Goal: Task Accomplishment & Management: Complete application form

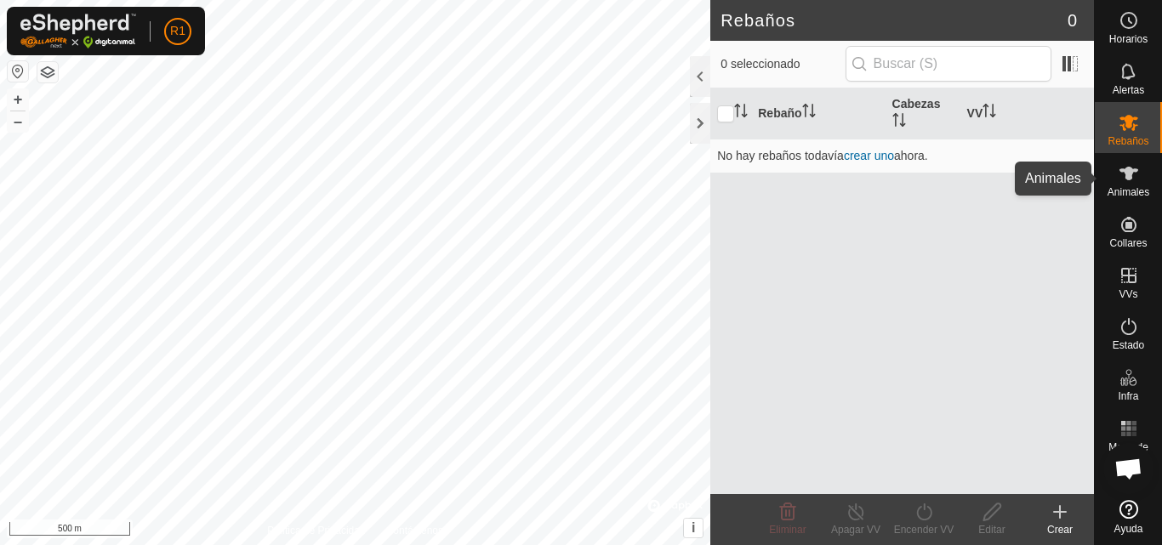
click at [1138, 173] on icon at bounding box center [1129, 173] width 20 height 20
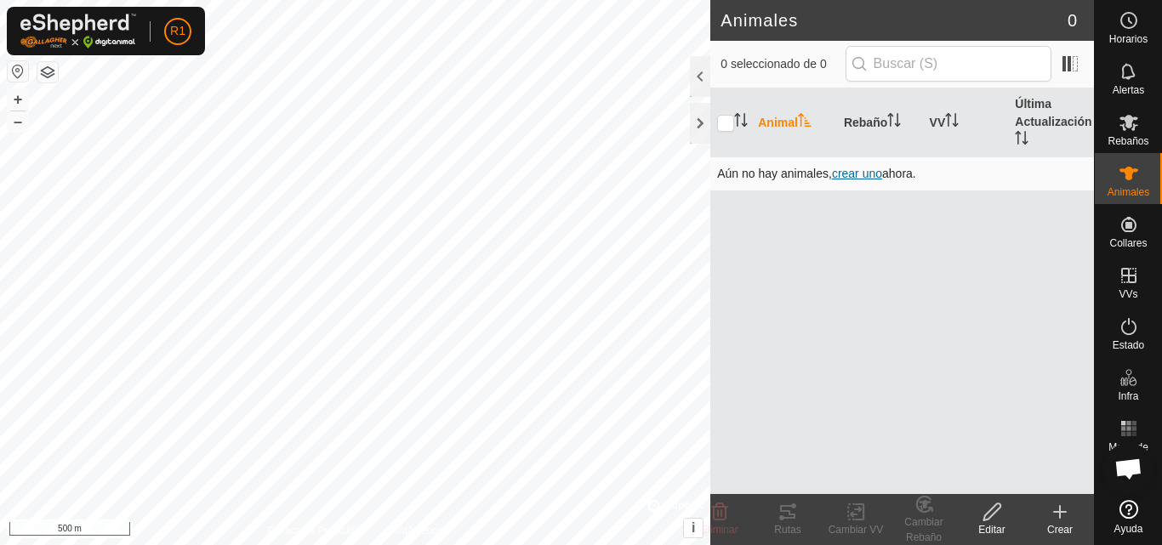
click at [859, 171] on span "crear uno" at bounding box center [857, 174] width 50 height 14
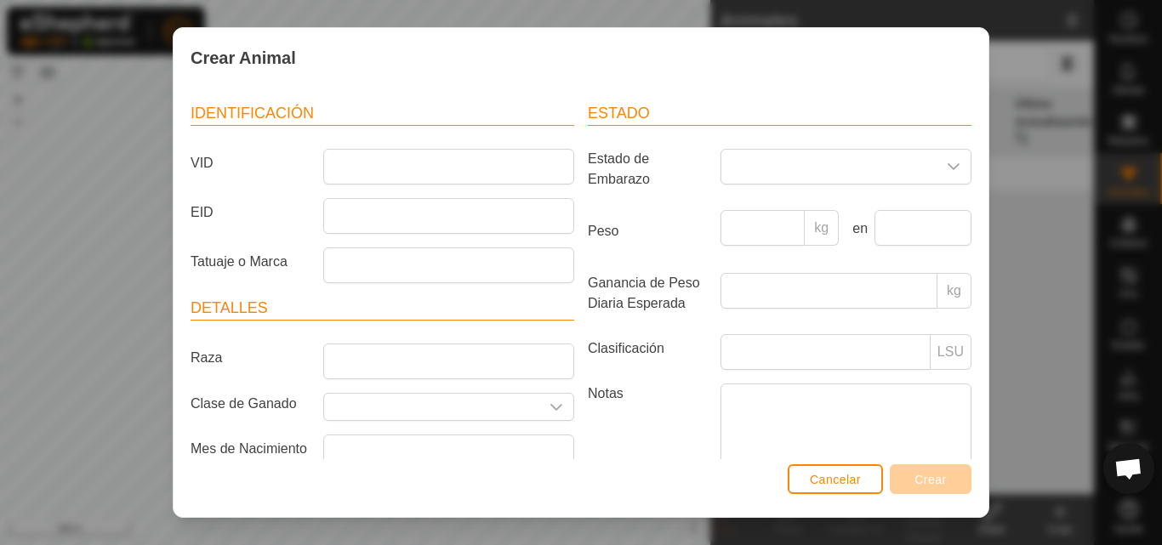
scroll to position [68, 0]
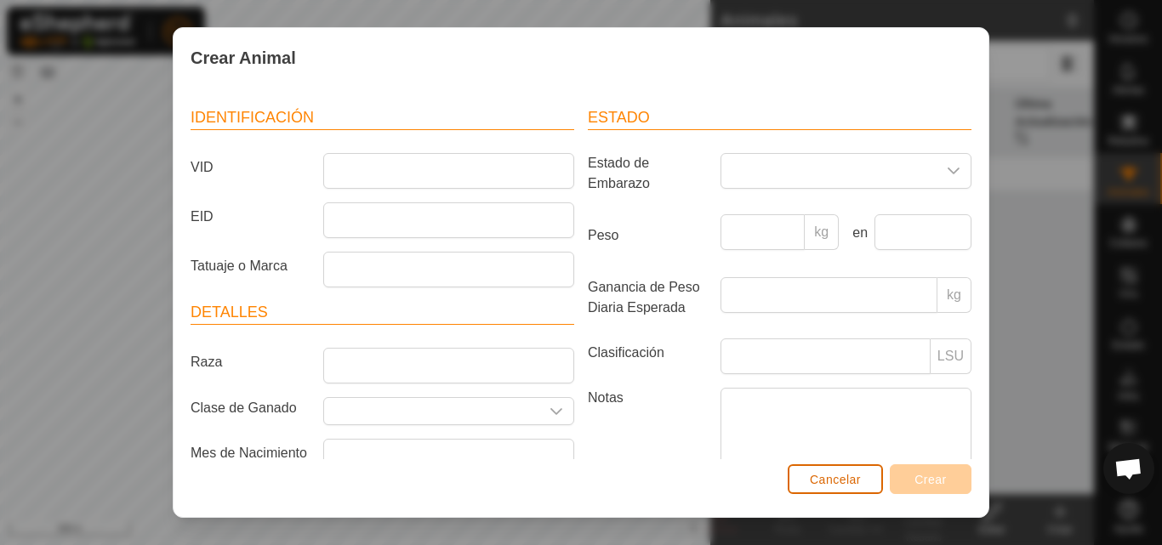
click at [838, 478] on span "Cancelar" at bounding box center [835, 480] width 51 height 14
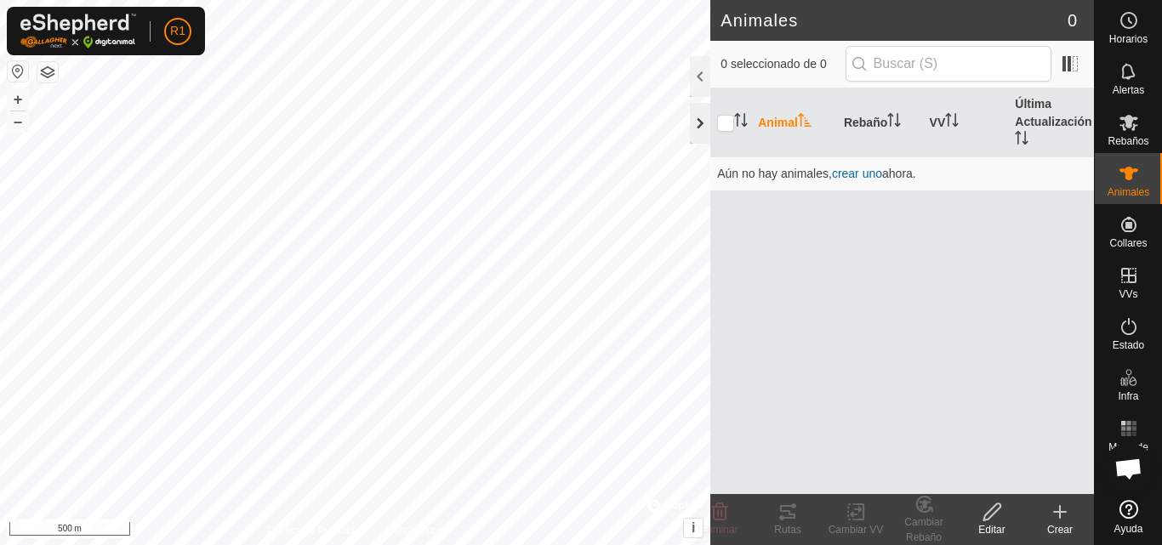
click at [704, 120] on div at bounding box center [700, 123] width 20 height 41
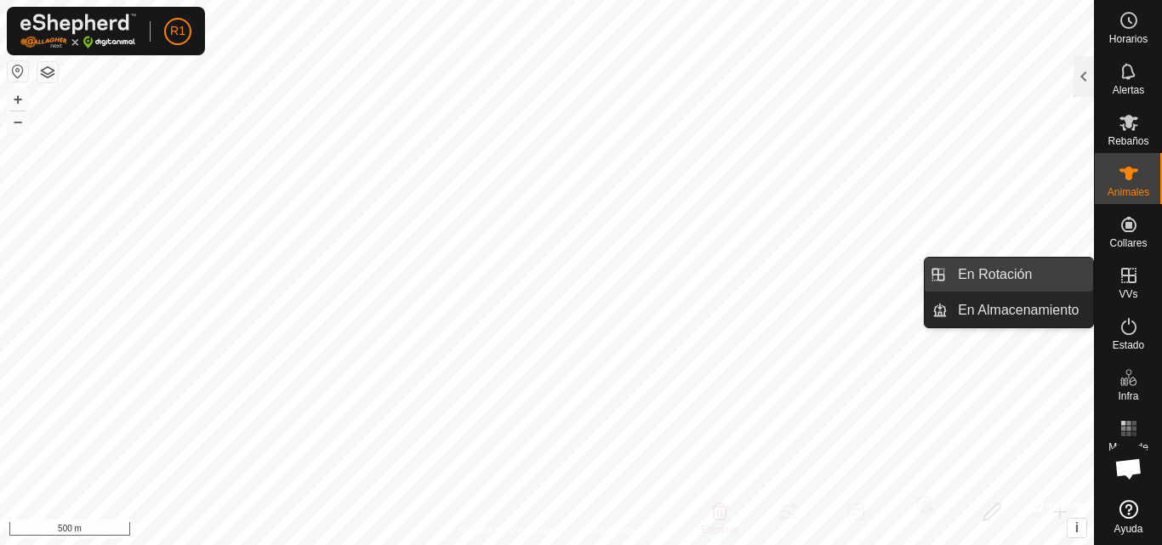
click at [1060, 275] on link "En Rotación" at bounding box center [1021, 275] width 146 height 34
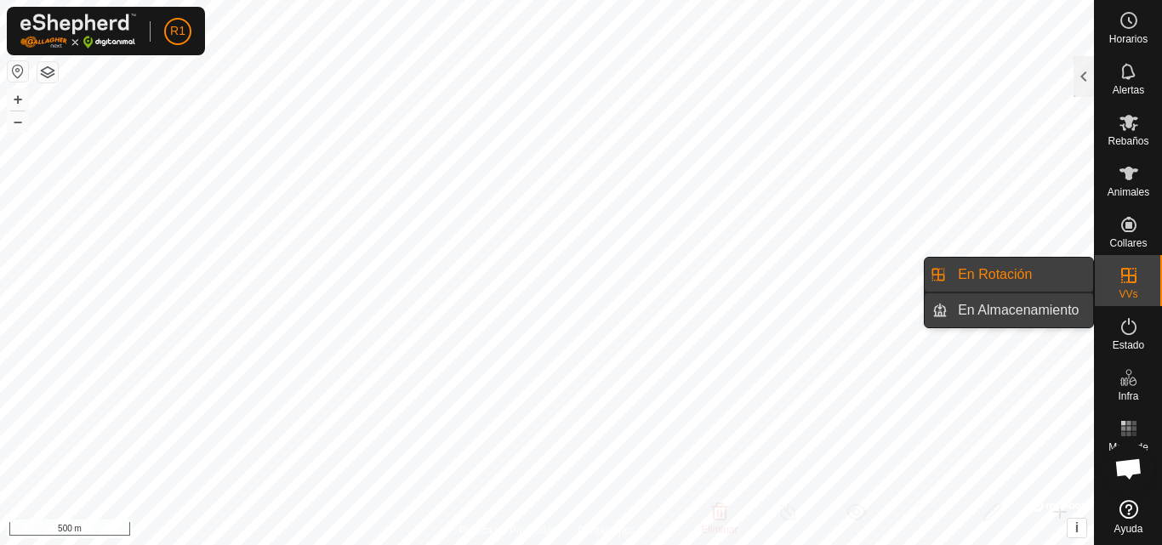
click at [1047, 317] on link "En Almacenamiento" at bounding box center [1021, 311] width 146 height 34
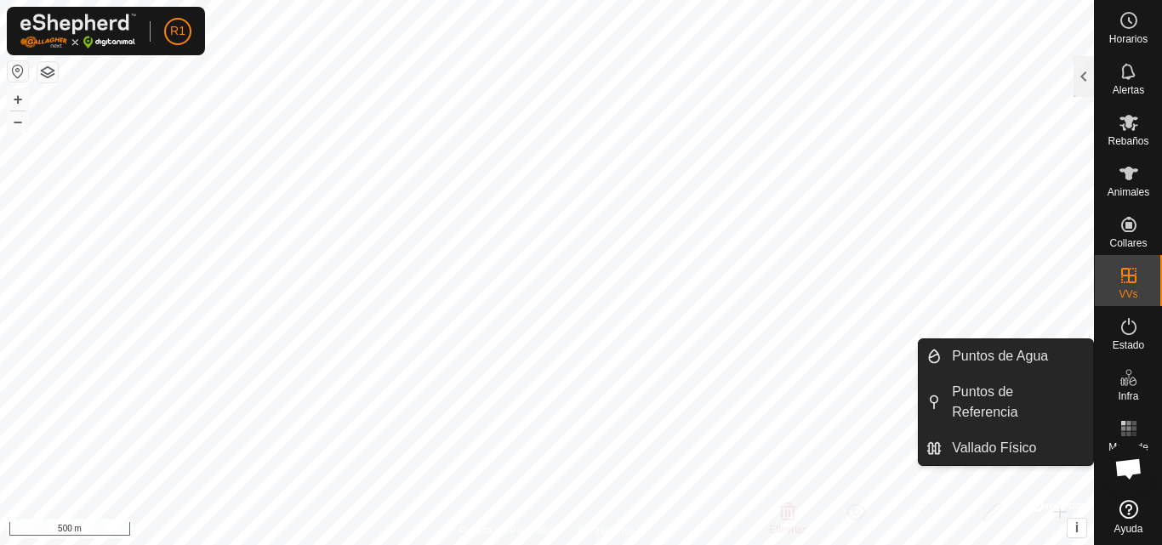
click at [1137, 396] on span "Infra" at bounding box center [1128, 396] width 20 height 10
click at [1059, 440] on link "Vallado Físico" at bounding box center [1017, 448] width 151 height 34
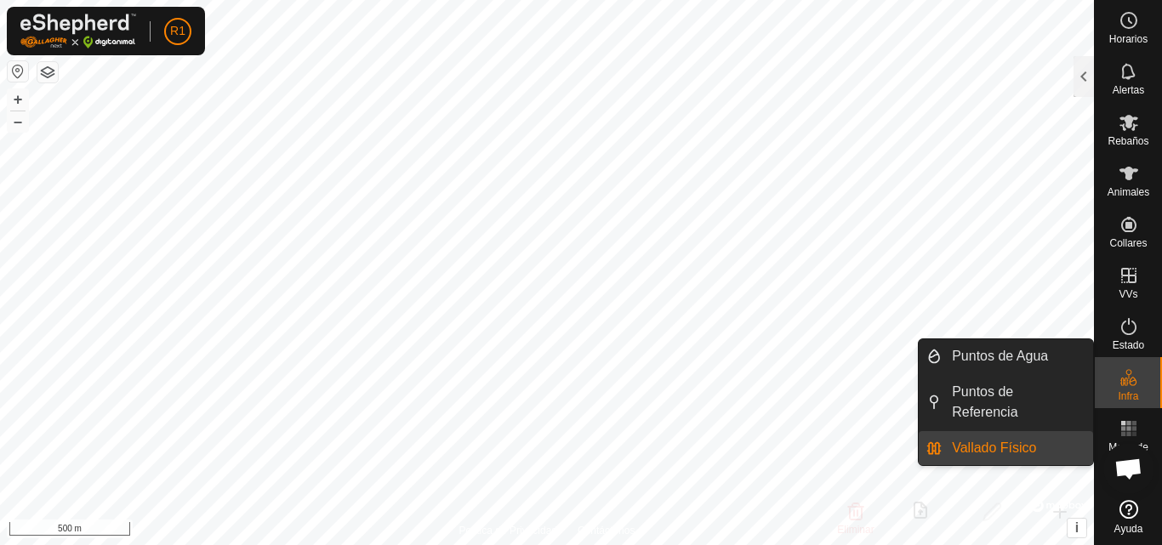
click at [1059, 440] on link "Vallado Físico" at bounding box center [1017, 448] width 151 height 34
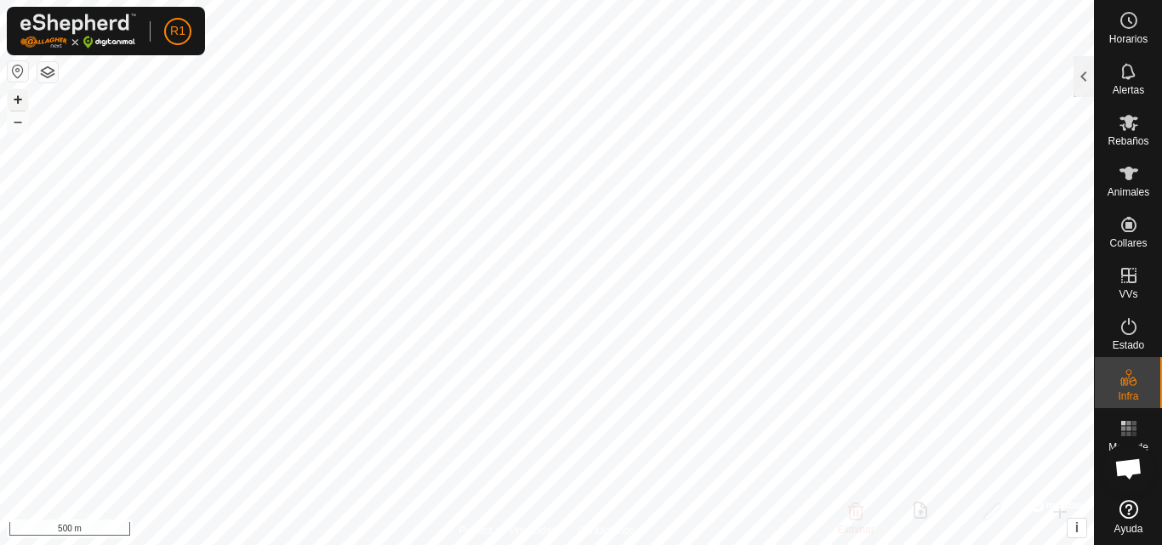
click at [13, 94] on button "+" at bounding box center [18, 99] width 20 height 20
click at [14, 95] on button "+" at bounding box center [18, 99] width 20 height 20
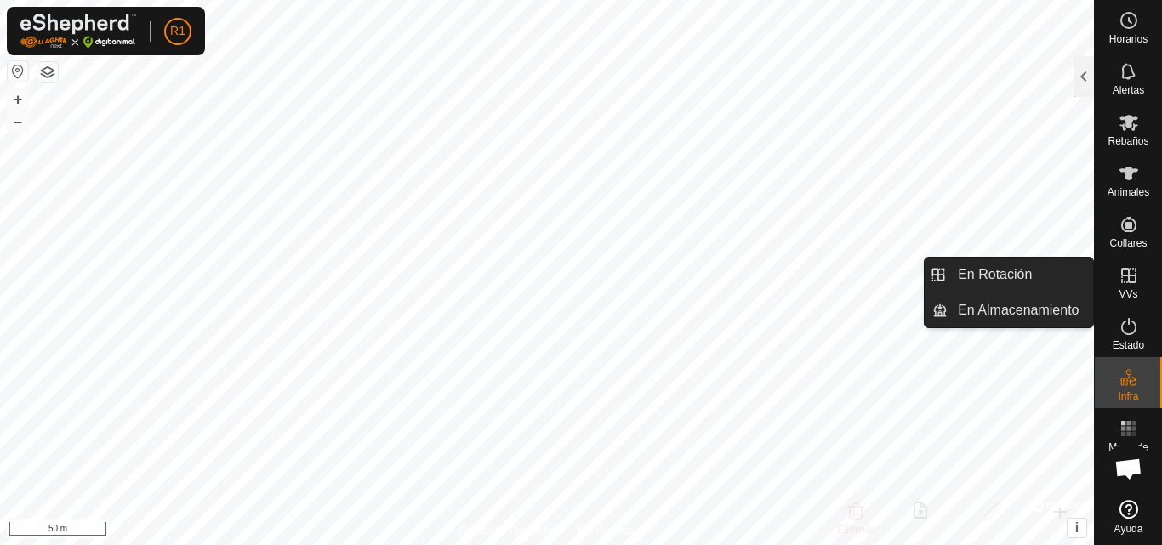
click at [1128, 290] on span "VVs" at bounding box center [1128, 294] width 19 height 10
click at [1027, 270] on link "En Rotación" at bounding box center [1021, 275] width 146 height 34
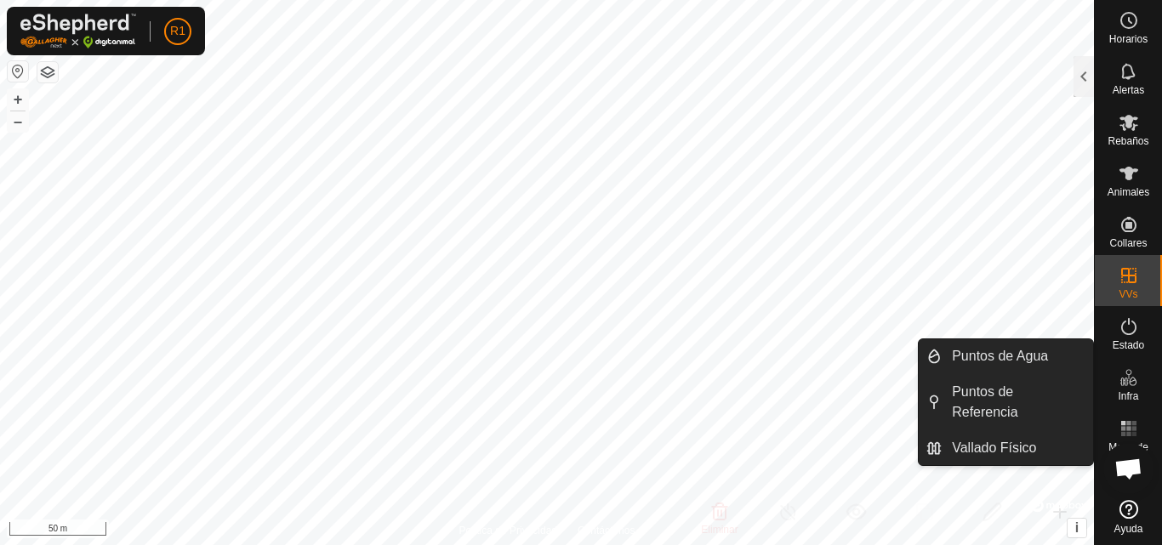
click at [1063, 386] on link "Puntos de Referencia" at bounding box center [1017, 402] width 151 height 54
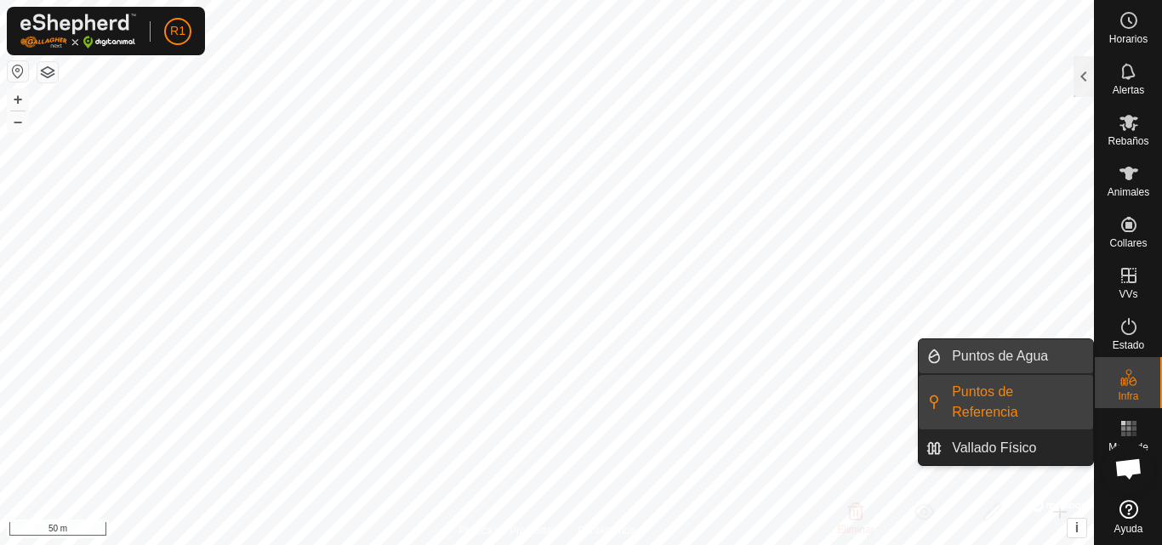
click at [1028, 360] on link "Puntos de Agua" at bounding box center [1017, 357] width 151 height 34
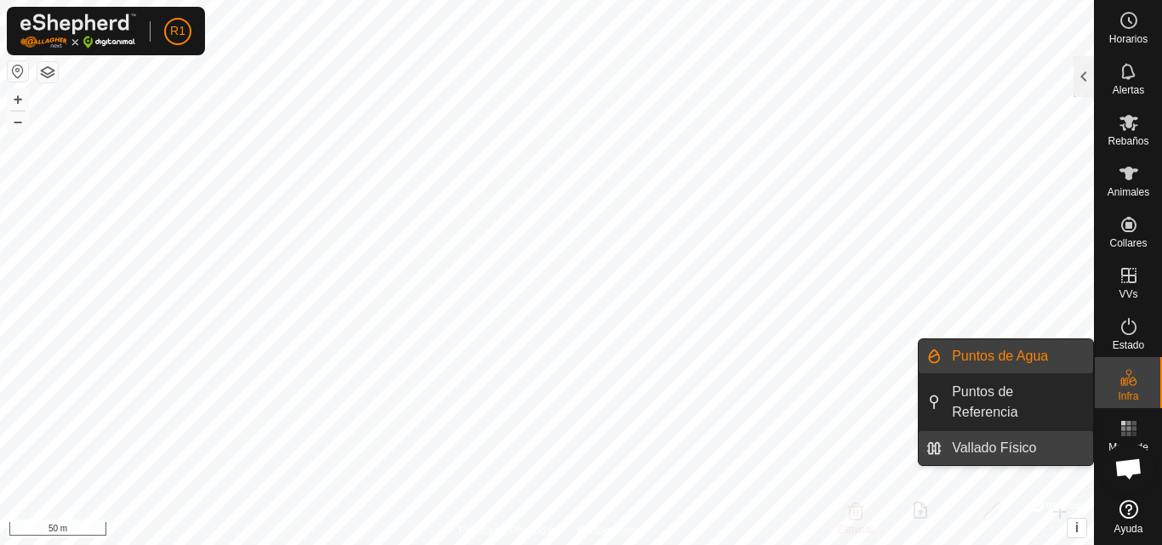
click at [1017, 450] on link "Vallado Físico" at bounding box center [1017, 448] width 151 height 34
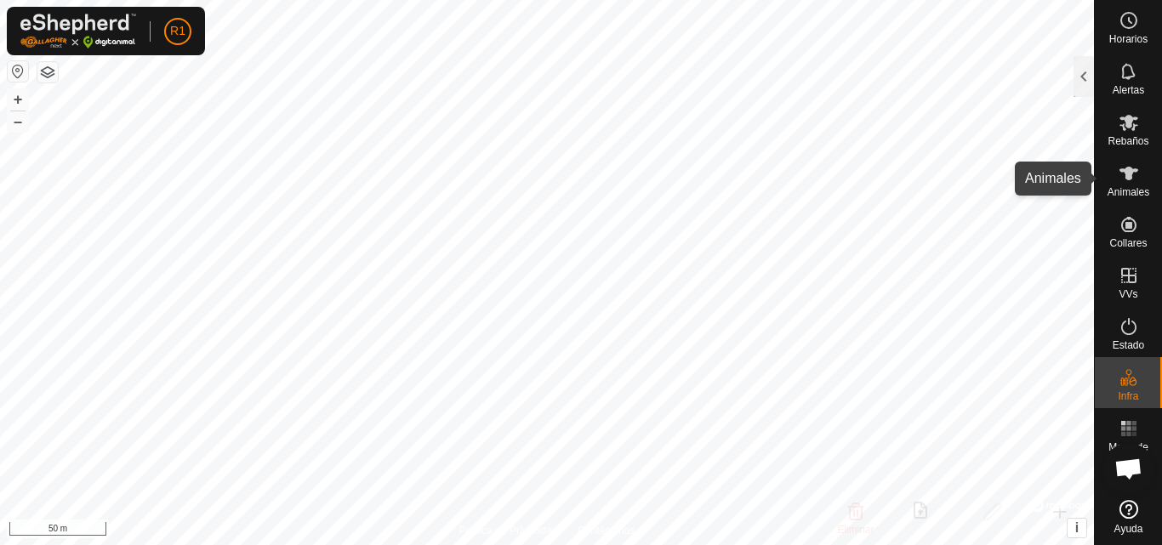
click at [1130, 183] on icon at bounding box center [1129, 173] width 20 height 20
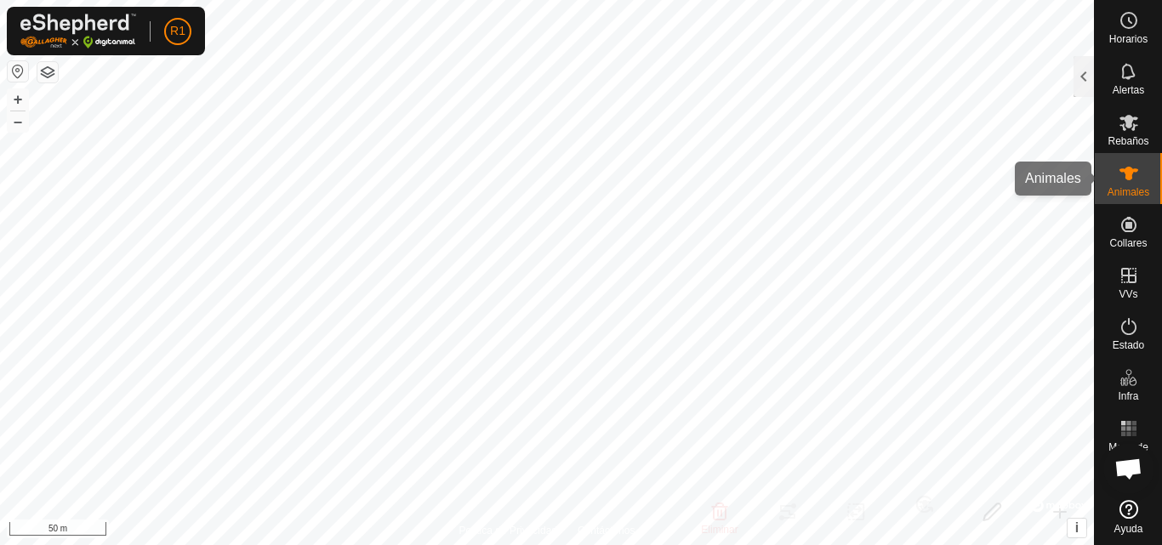
click at [1120, 187] on span "Animales" at bounding box center [1129, 192] width 42 height 10
click at [1089, 72] on div at bounding box center [1084, 76] width 20 height 41
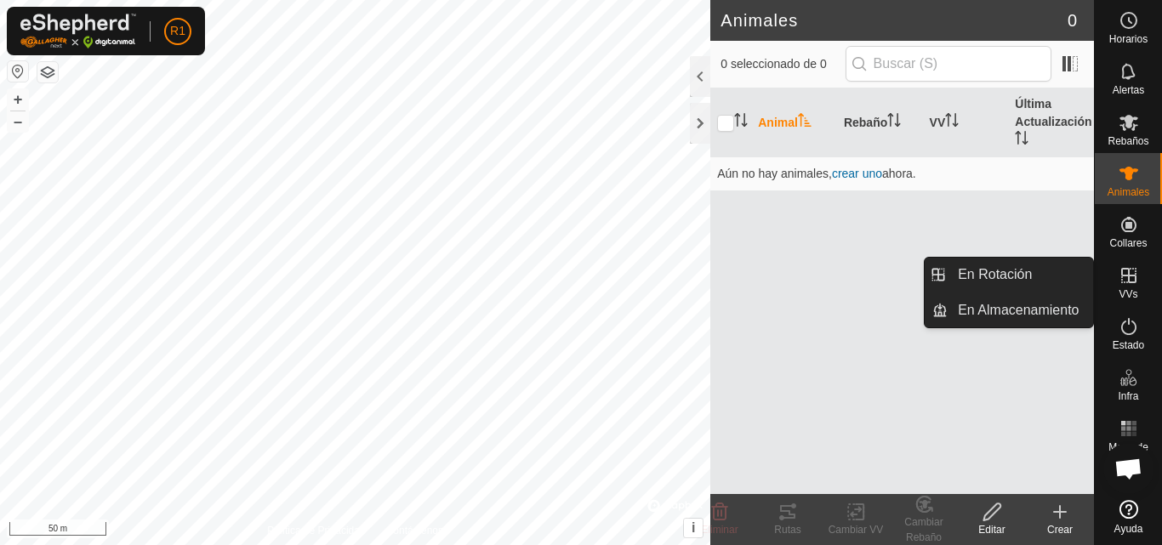
click at [1122, 288] on es-virtualpaddocks-svg-icon at bounding box center [1129, 275] width 31 height 27
click at [1134, 277] on icon at bounding box center [1129, 275] width 15 height 15
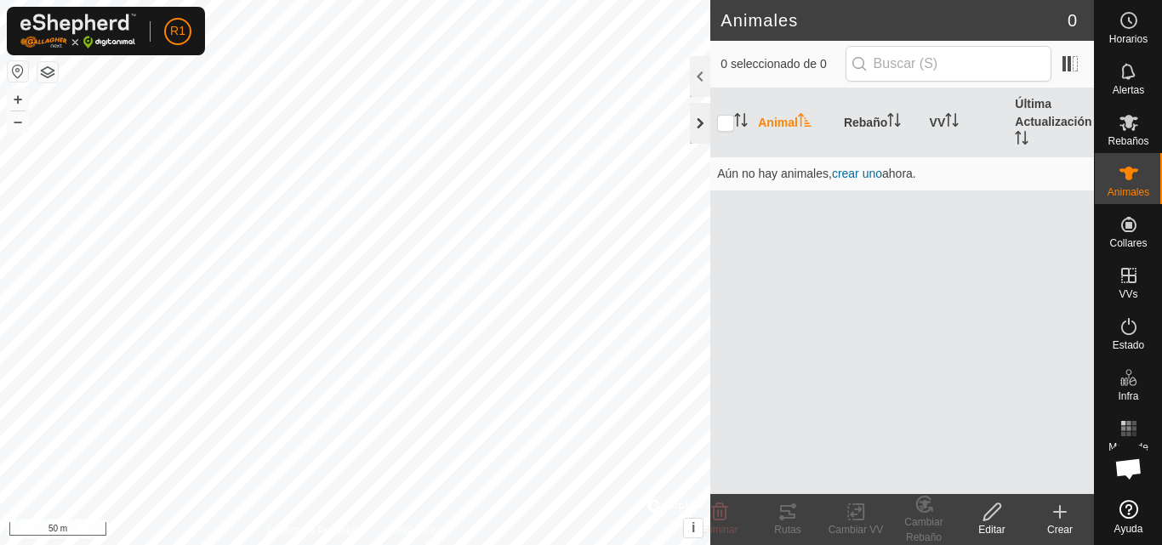
click at [705, 118] on div at bounding box center [700, 123] width 20 height 41
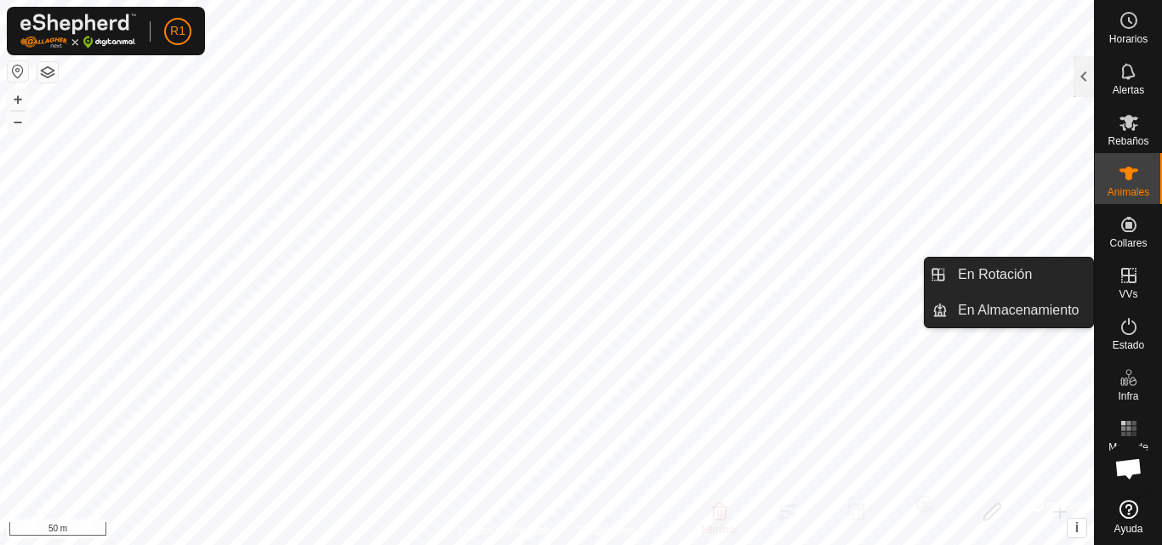
click at [1127, 287] on es-virtualpaddocks-svg-icon at bounding box center [1129, 275] width 31 height 27
click at [1130, 281] on icon at bounding box center [1129, 276] width 20 height 20
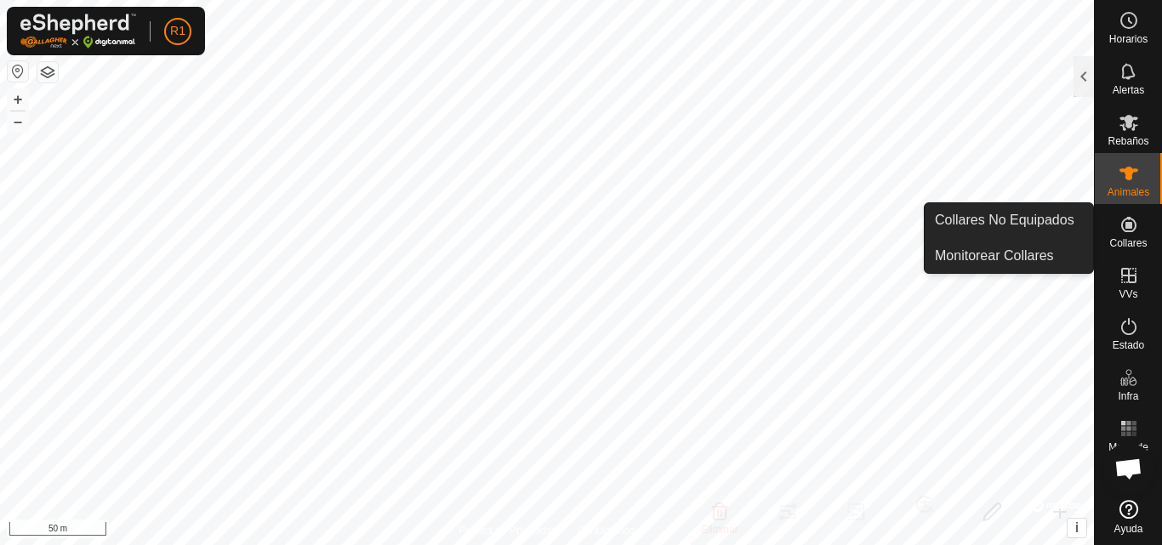
click at [1127, 231] on icon at bounding box center [1129, 224] width 15 height 15
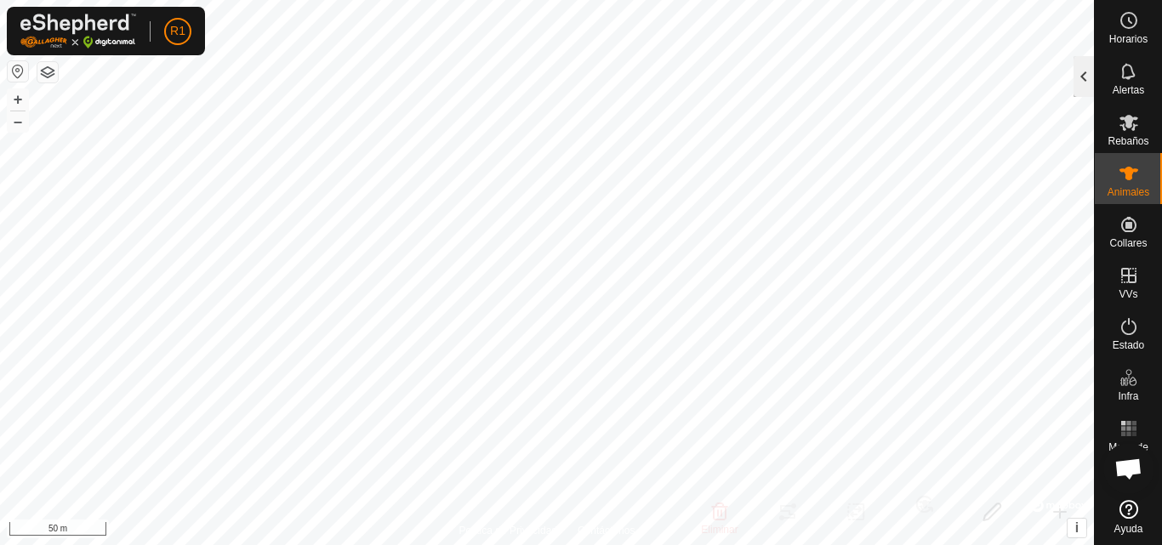
click at [1089, 72] on div at bounding box center [1084, 76] width 20 height 41
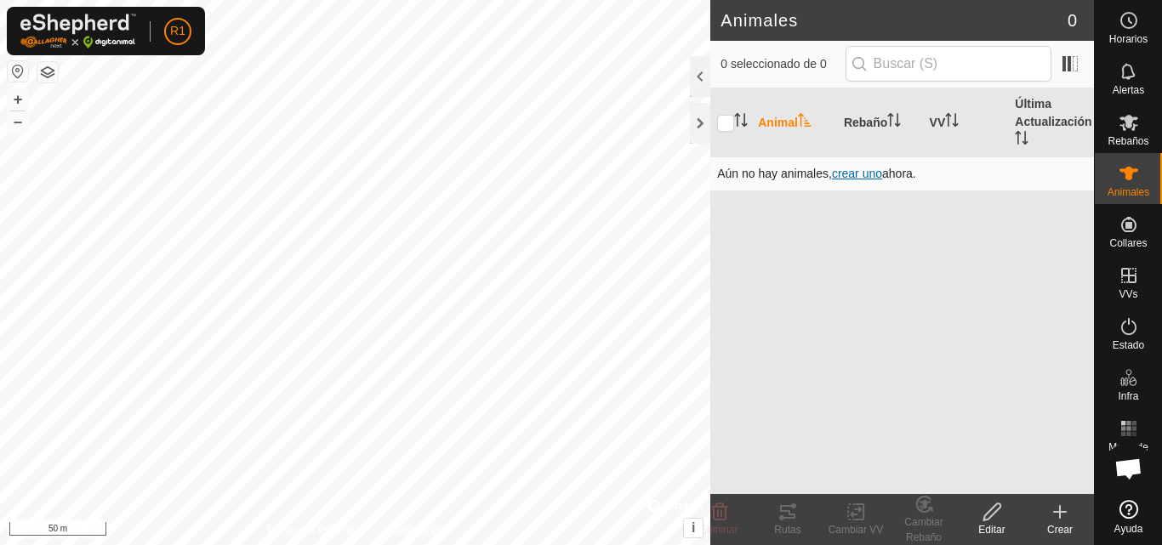
click at [851, 167] on span "crear uno" at bounding box center [857, 174] width 50 height 14
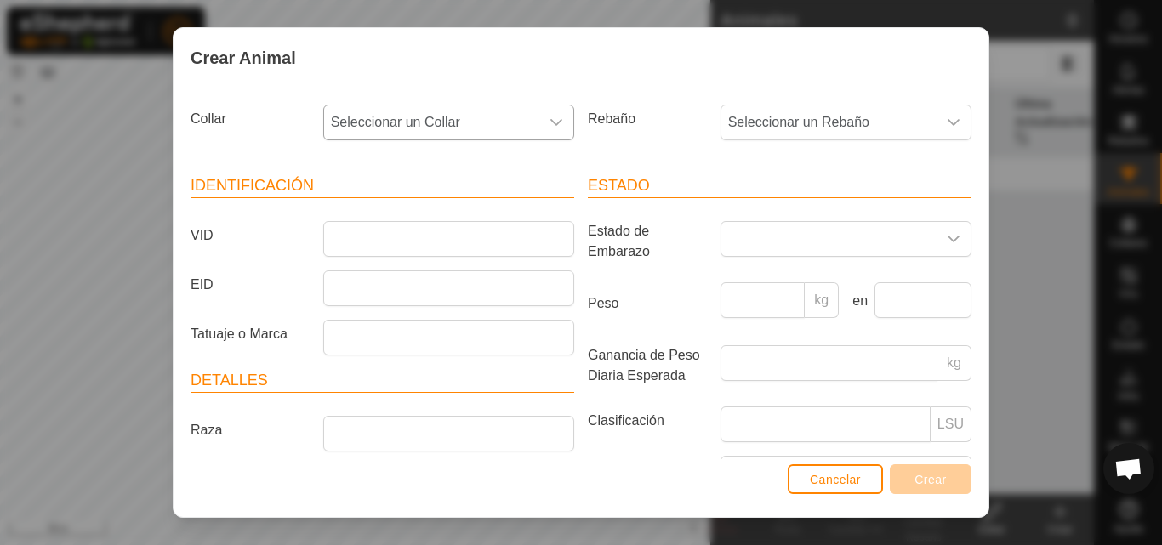
click at [550, 119] on icon "dropdown trigger" at bounding box center [557, 123] width 14 height 14
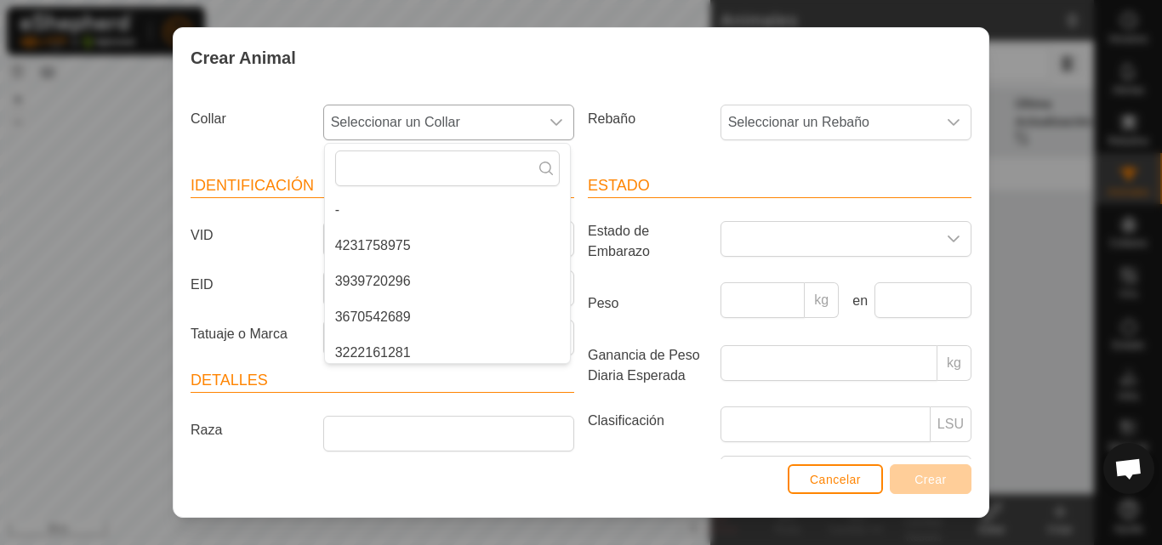
click at [404, 243] on li "4231758975" at bounding box center [447, 246] width 245 height 34
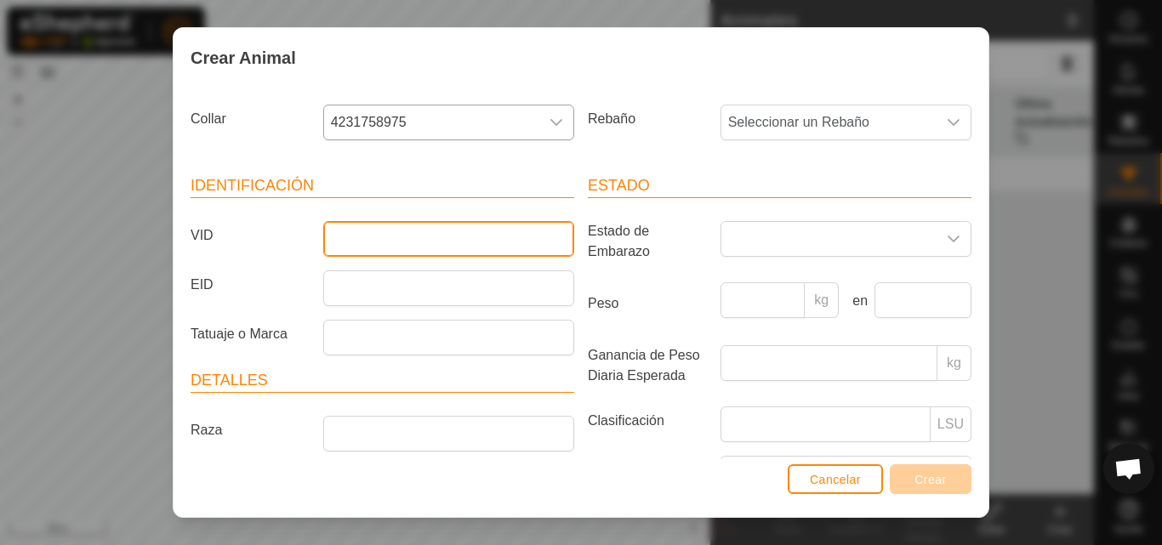
click at [374, 230] on input "VID" at bounding box center [448, 239] width 251 height 36
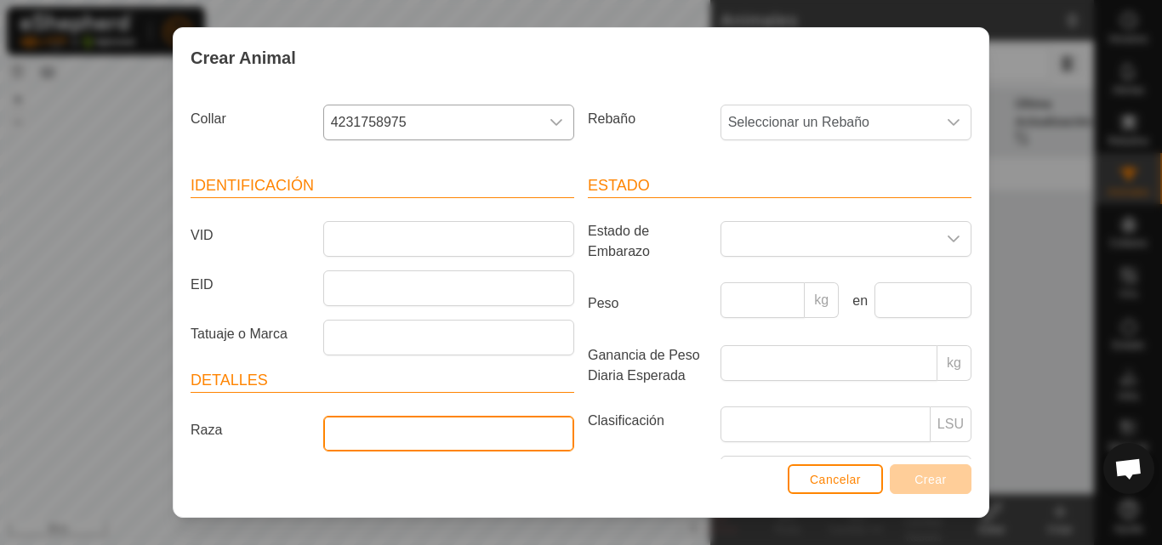
click at [367, 445] on input "Raza" at bounding box center [448, 434] width 251 height 36
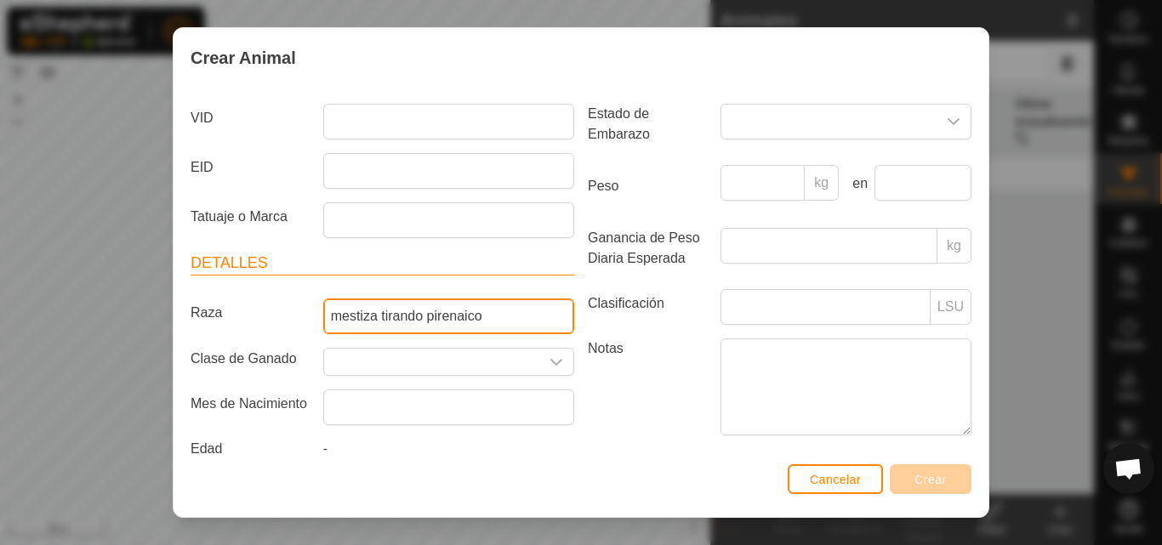
scroll to position [120, 0]
type input "mestiza tirando pirenaico"
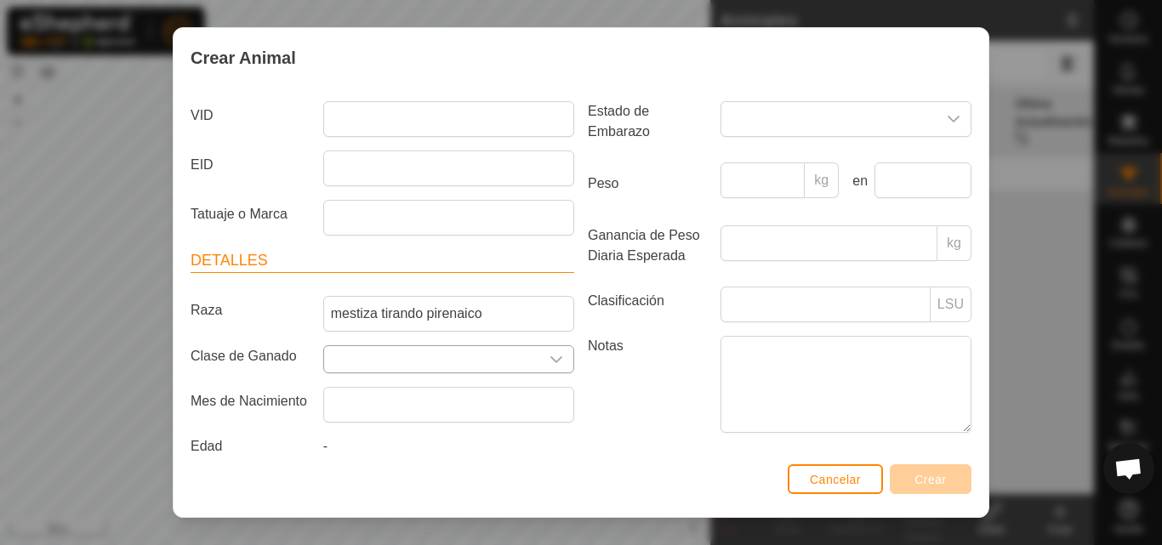
click at [550, 355] on icon "dropdown trigger" at bounding box center [557, 360] width 14 height 14
click at [520, 357] on input "Seleccione o ingrese una Clase de Ganado" at bounding box center [431, 359] width 215 height 26
type input "carne"
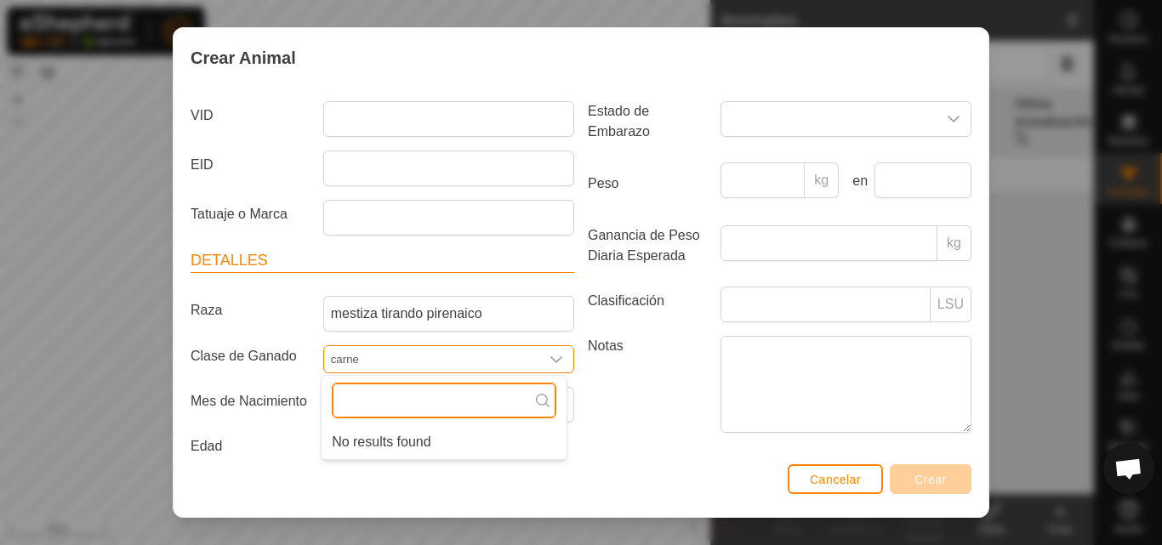
click at [432, 401] on input "text" at bounding box center [444, 401] width 225 height 36
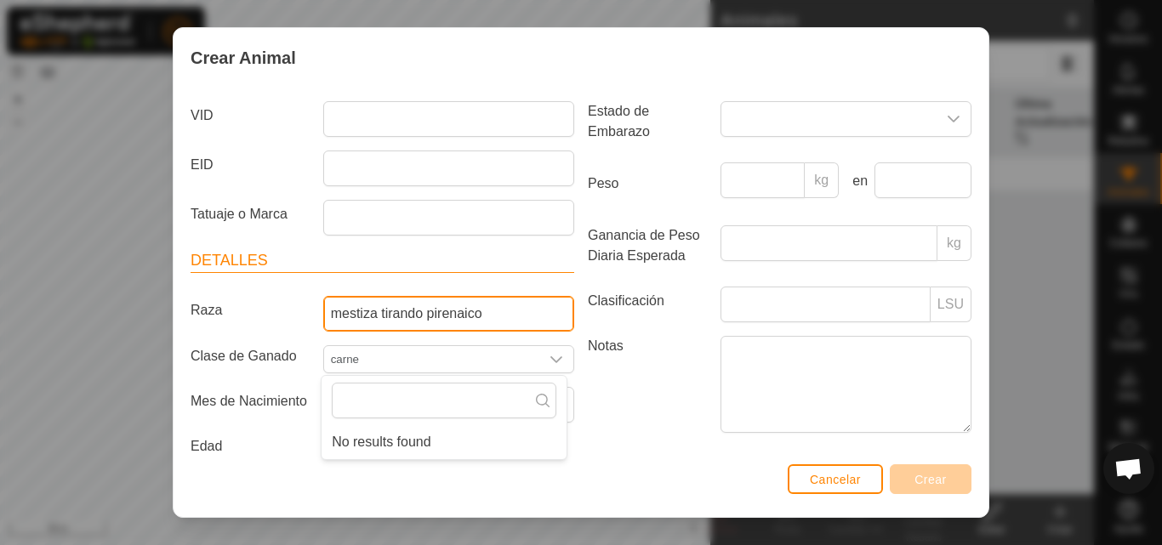
click at [475, 317] on input "mestiza tirando pirenaico" at bounding box center [448, 314] width 251 height 36
type input "mestiza tirando pardo"
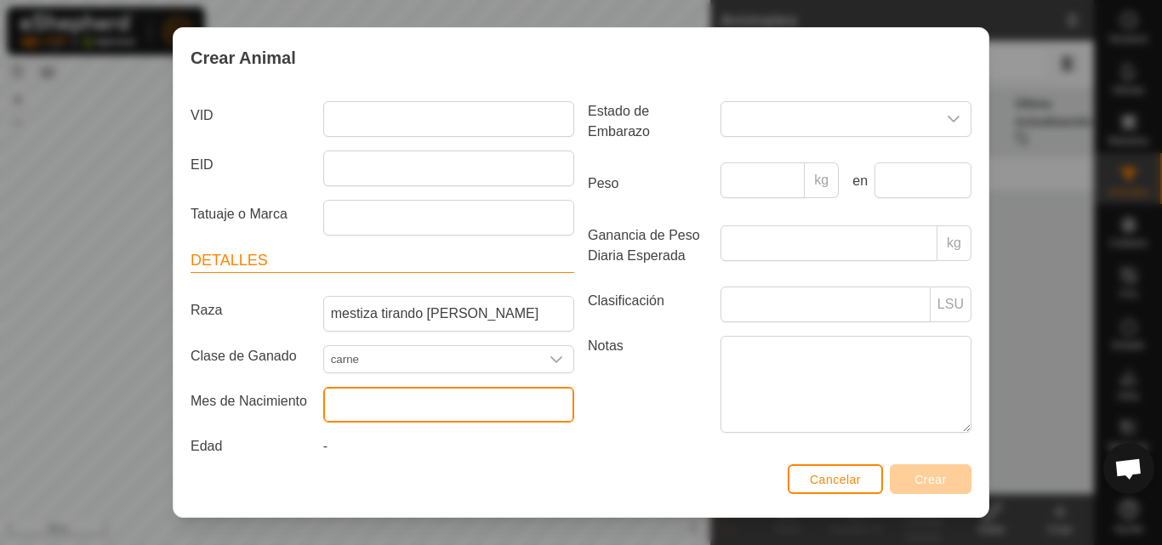
click at [387, 411] on input "text" at bounding box center [448, 405] width 251 height 36
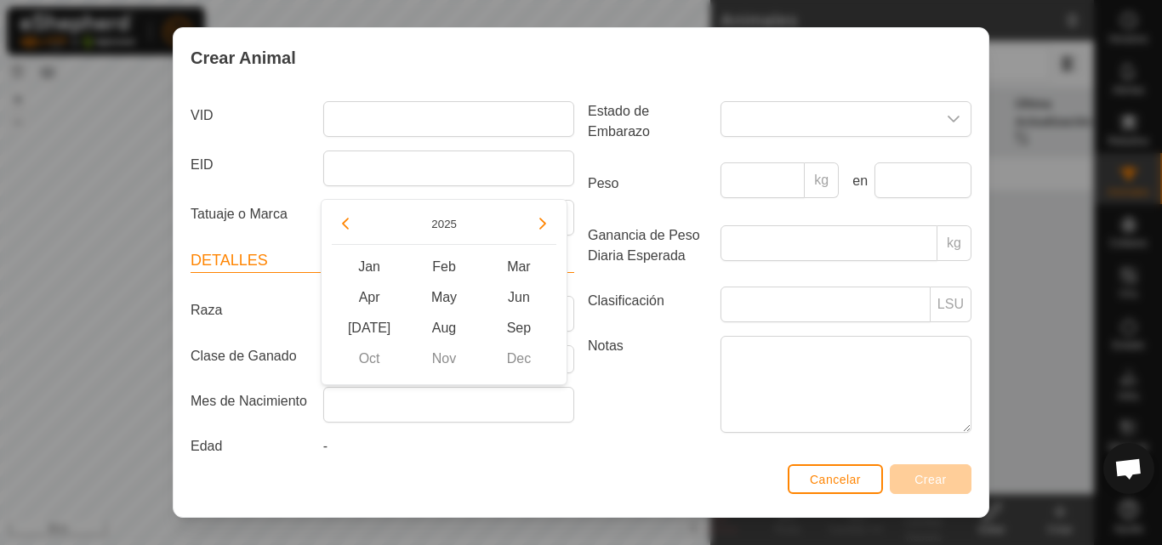
click at [425, 449] on div "-" at bounding box center [449, 450] width 265 height 27
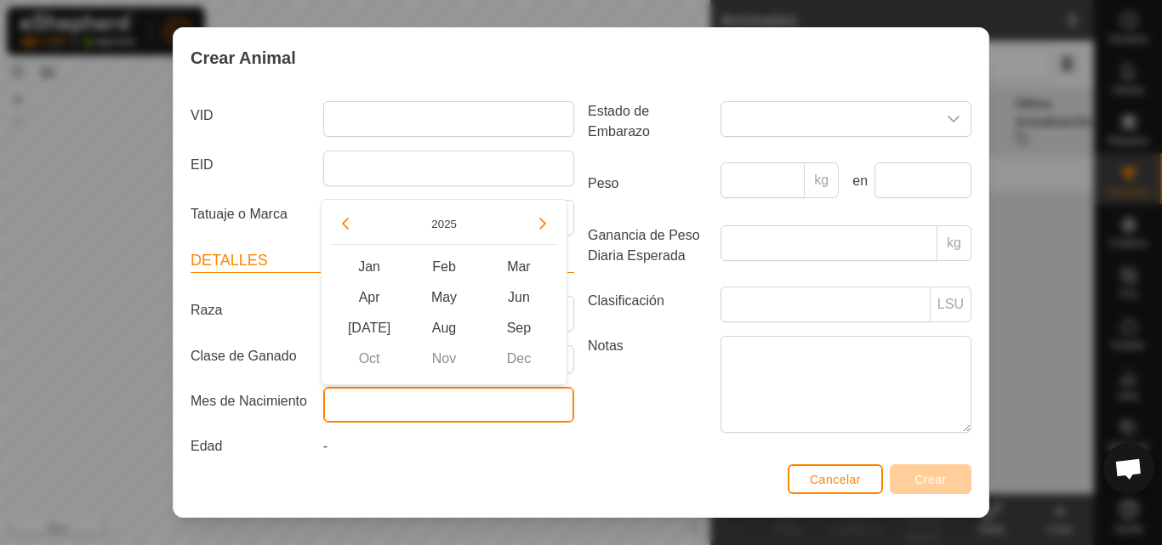
click at [400, 411] on input "text" at bounding box center [448, 405] width 251 height 36
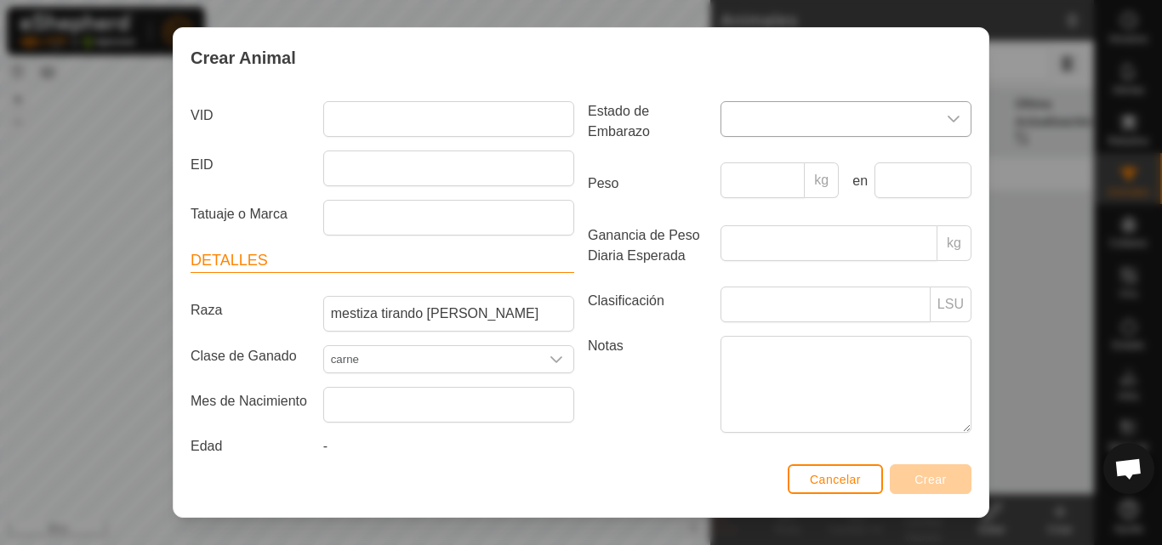
click at [777, 105] on span at bounding box center [829, 119] width 215 height 34
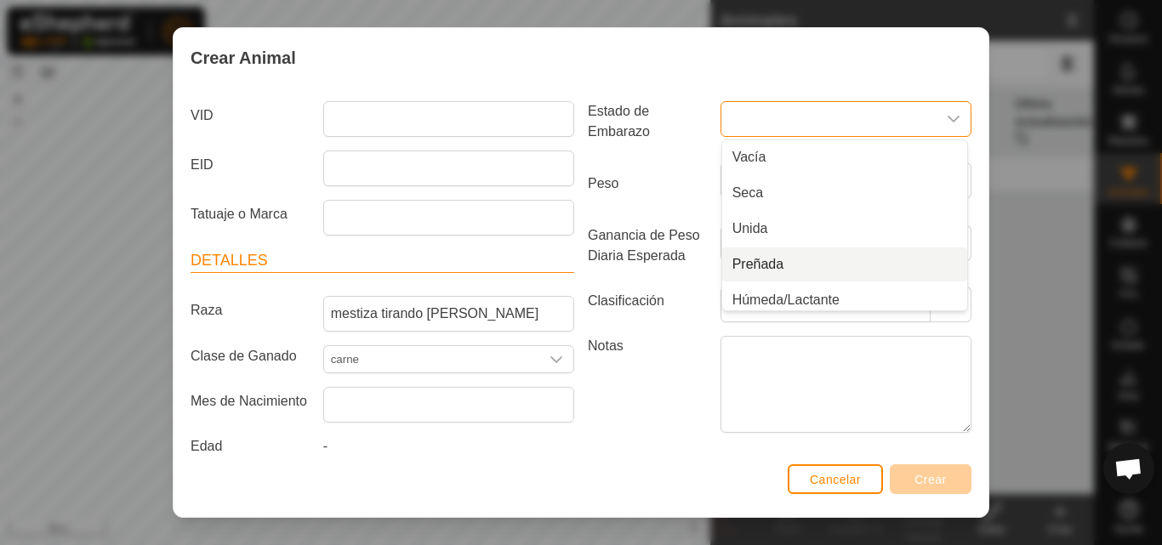
scroll to position [43, 0]
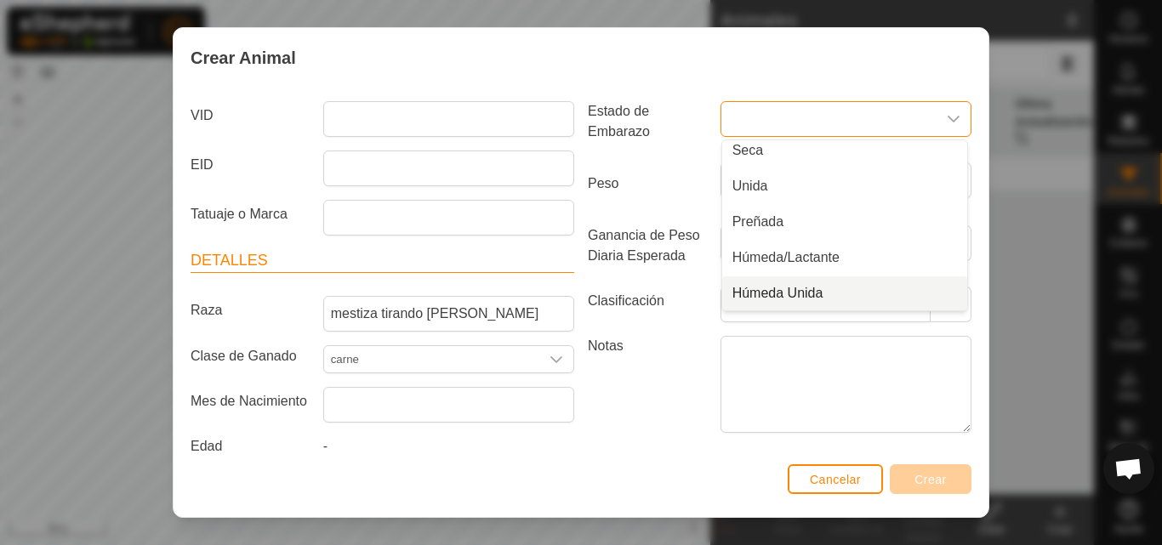
click at [875, 297] on li "Húmeda Unida" at bounding box center [844, 294] width 245 height 34
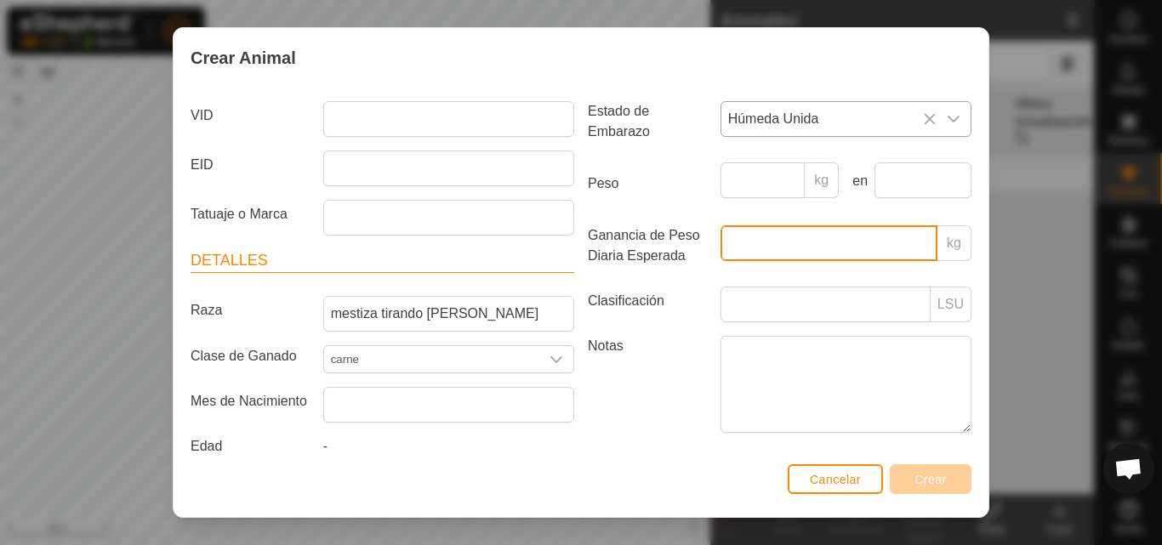
click at [757, 255] on input "Ganancia de Peso Diaria Esperada" at bounding box center [829, 244] width 217 height 36
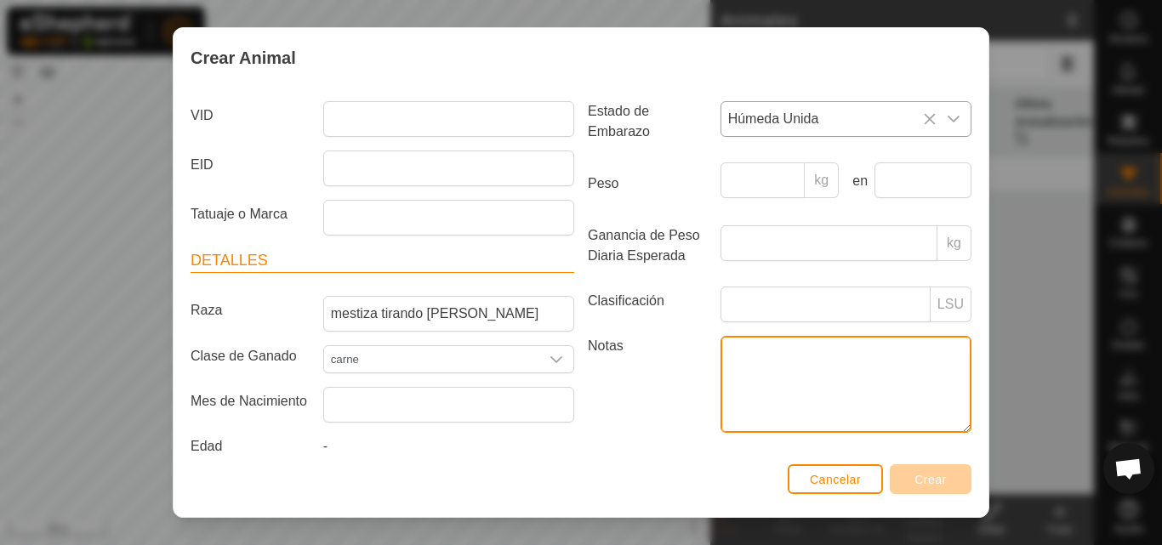
click at [761, 366] on textarea "Notas" at bounding box center [846, 384] width 251 height 97
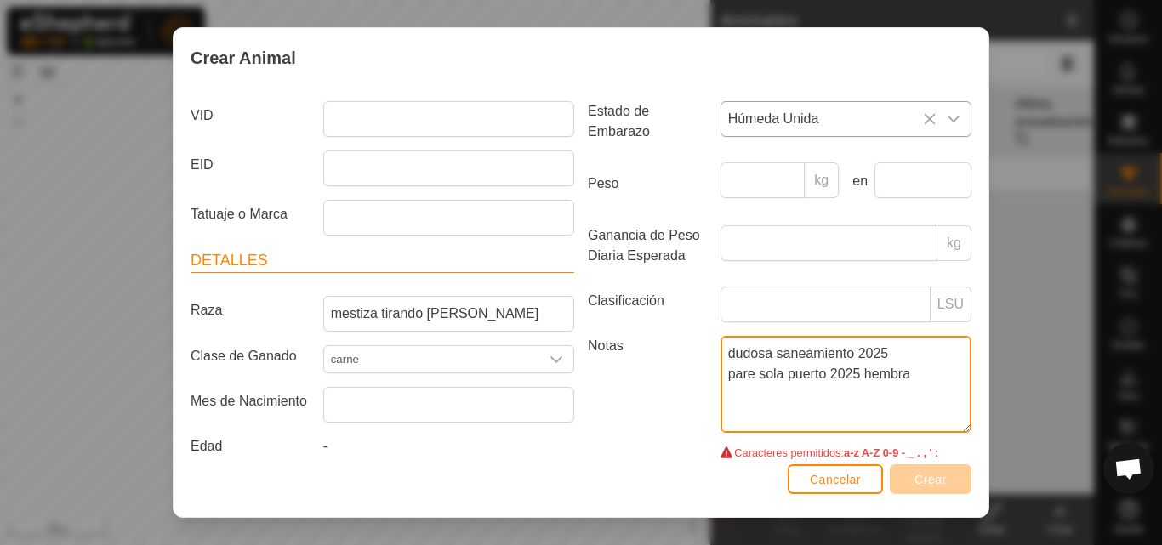
type textarea "dudosa saneamiento 2025 pare sola puerto 2025 hembra"
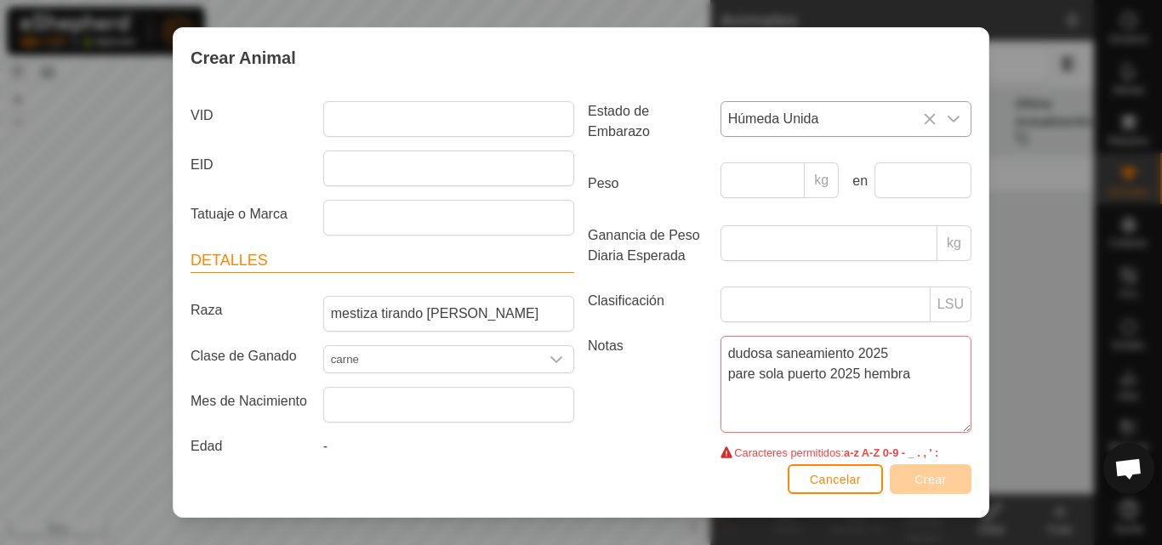
click at [842, 437] on div "dudosa saneamiento 2025 pare sola puerto 2025 hembra Caracteres permitidos: a-z…" at bounding box center [846, 398] width 265 height 125
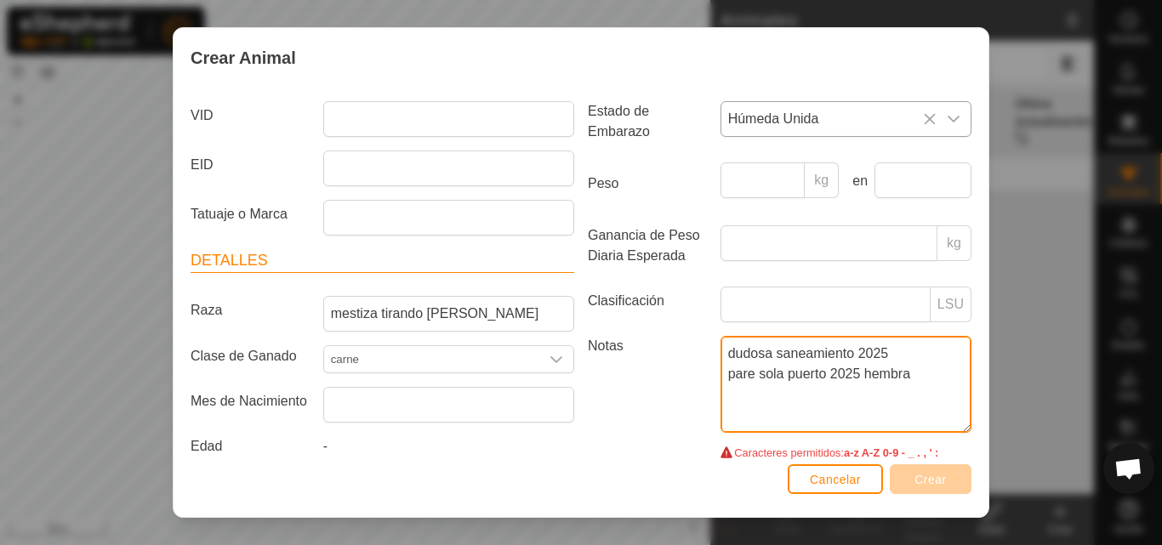
click at [848, 420] on textarea "dudosa saneamiento 2025 pare sola puerto 2025 hembra" at bounding box center [846, 384] width 251 height 97
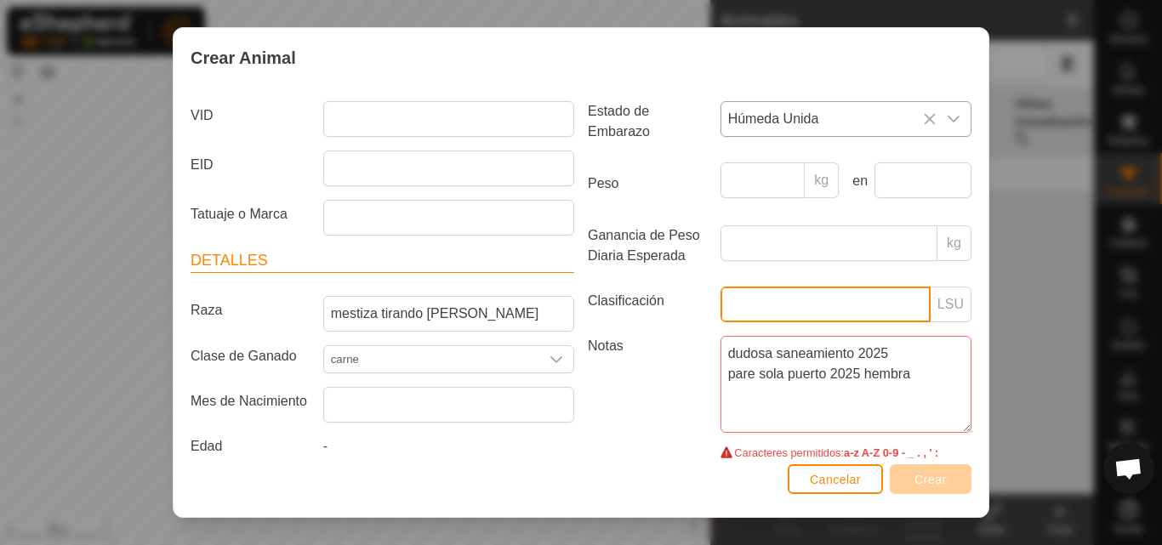
click at [848, 305] on input "Clasificación" at bounding box center [826, 305] width 210 height 36
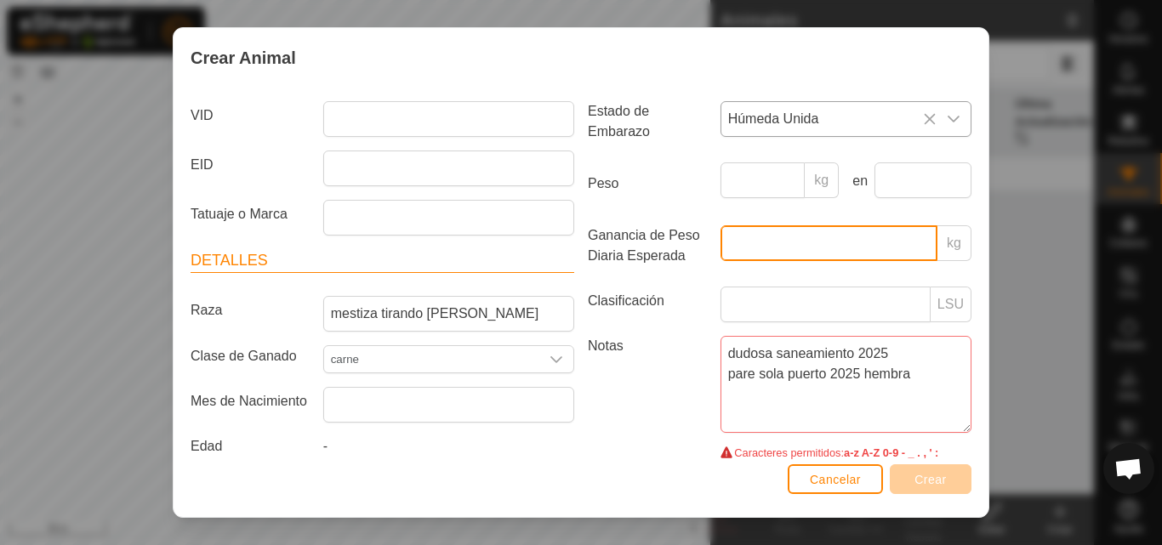
click at [789, 245] on input "Ganancia de Peso Diaria Esperada" at bounding box center [829, 244] width 217 height 36
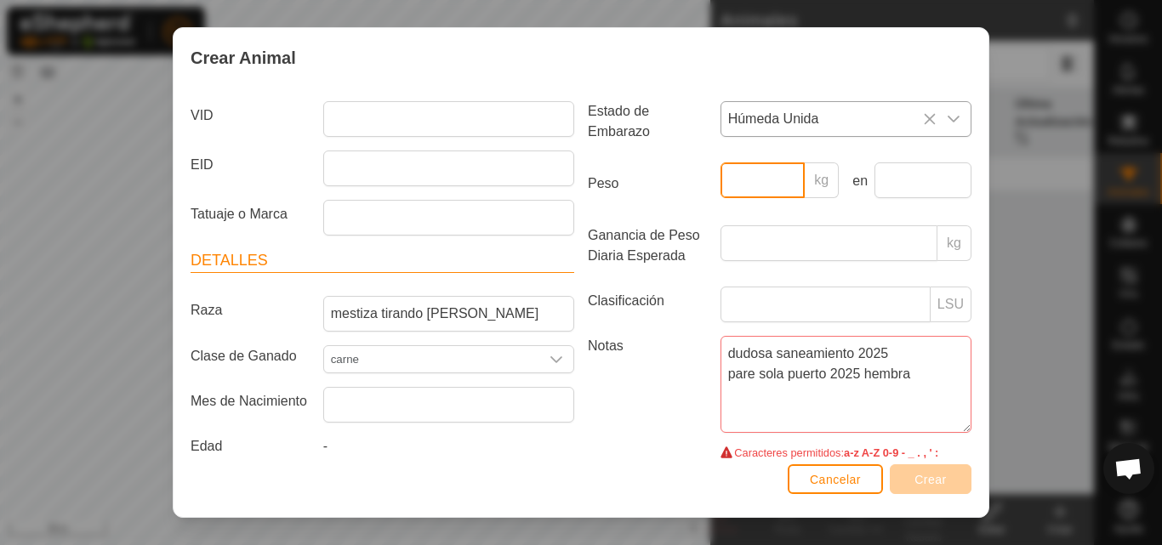
click at [748, 191] on input "Peso" at bounding box center [763, 181] width 85 height 36
click at [917, 194] on input "text" at bounding box center [923, 181] width 97 height 36
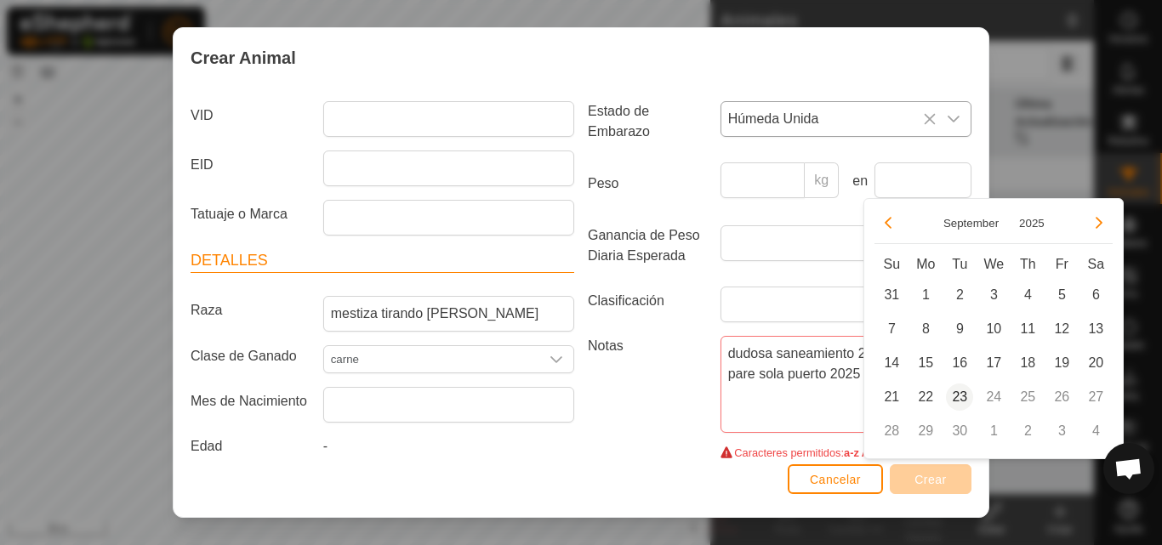
click at [955, 397] on span "23" at bounding box center [959, 397] width 27 height 27
type input "23 Sep, 2025"
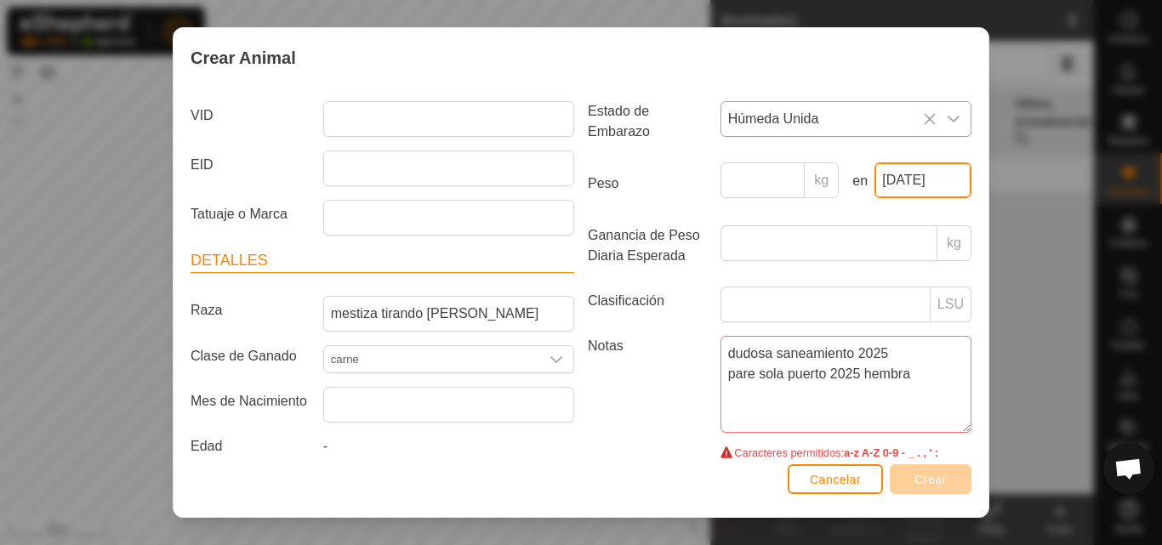
scroll to position [0, 1]
click at [753, 181] on input "Peso" at bounding box center [763, 181] width 85 height 36
type input "700"
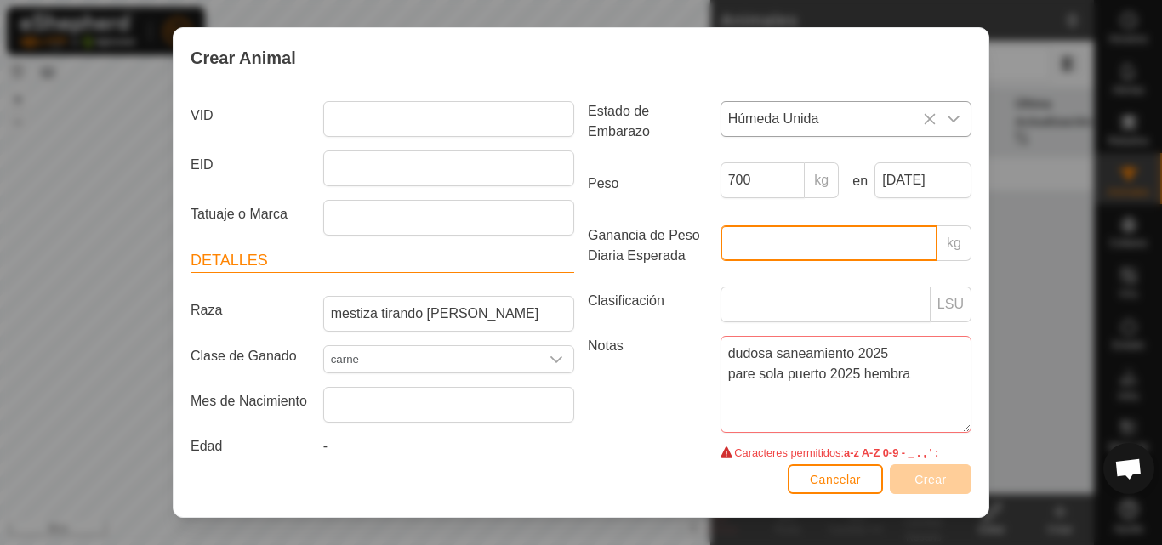
click at [739, 243] on input "Ganancia de Peso Diaria Esperada" at bounding box center [829, 244] width 217 height 36
type input "2"
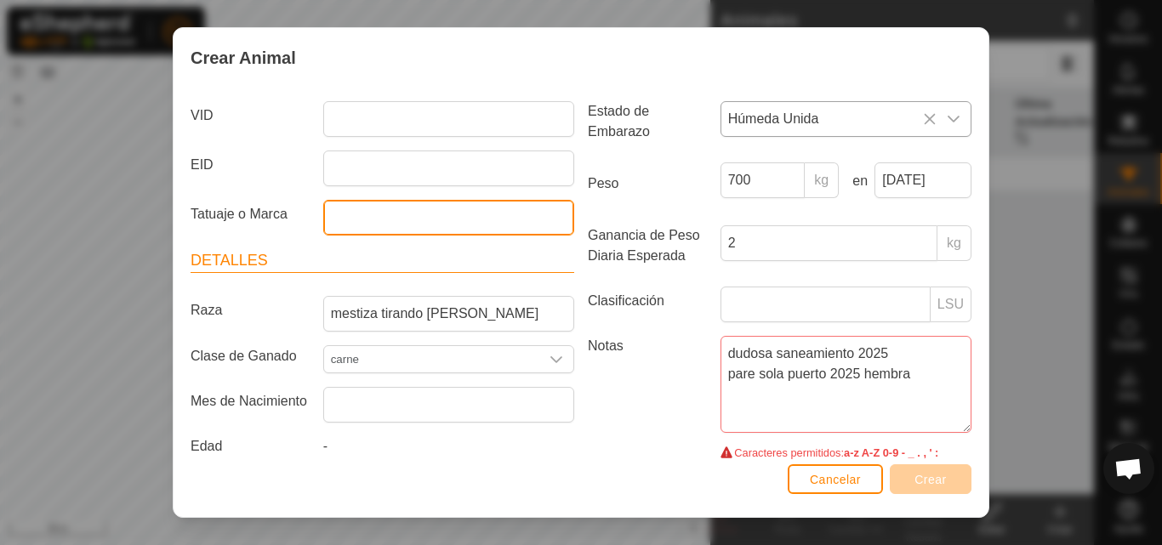
click at [393, 214] on input "Tatuaje o Marca" at bounding box center [448, 218] width 251 height 36
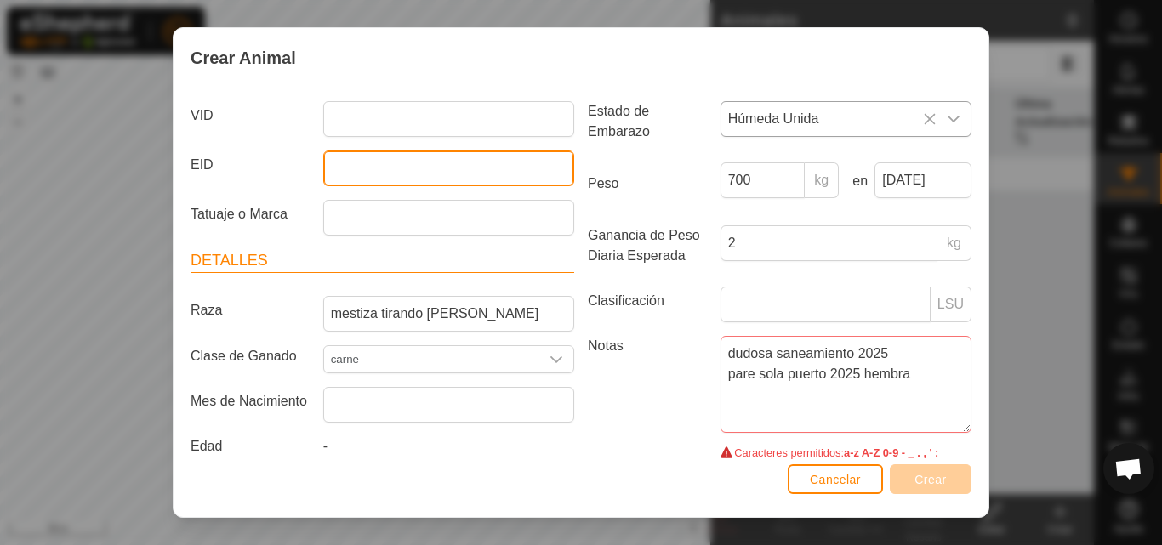
click at [386, 160] on input "EID" at bounding box center [448, 169] width 251 height 36
type input "7999"
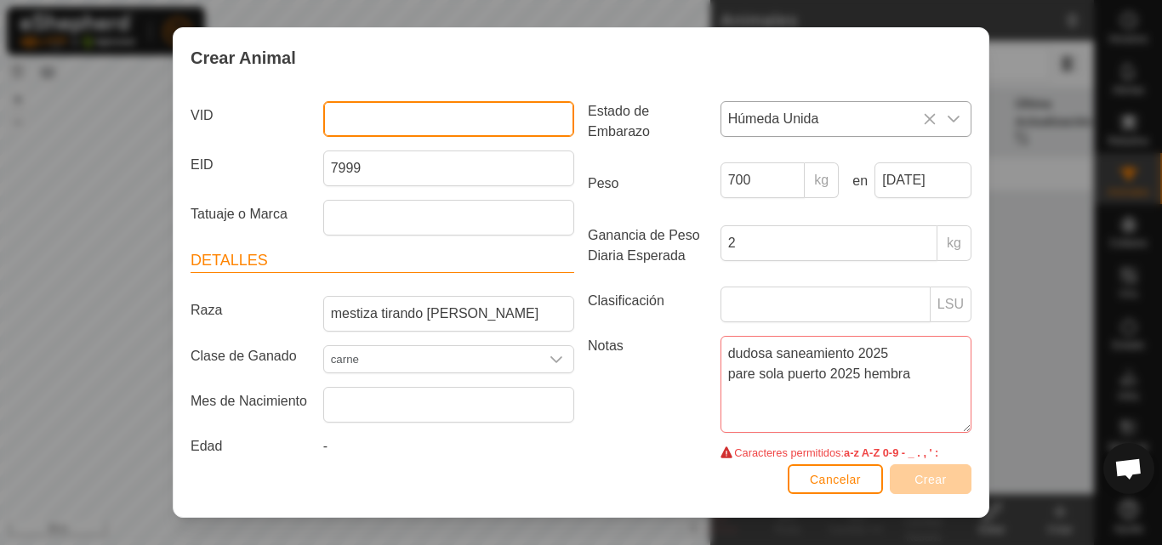
click at [360, 123] on input "VID" at bounding box center [448, 119] width 251 height 36
type input "7999"
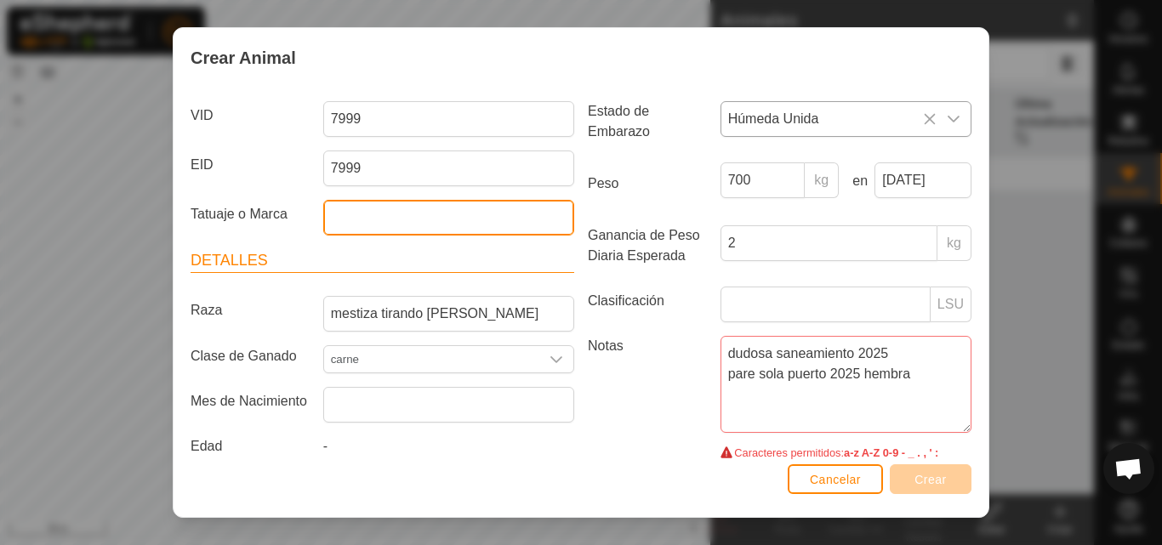
click at [364, 219] on input "Tatuaje o Marca" at bounding box center [448, 218] width 251 height 36
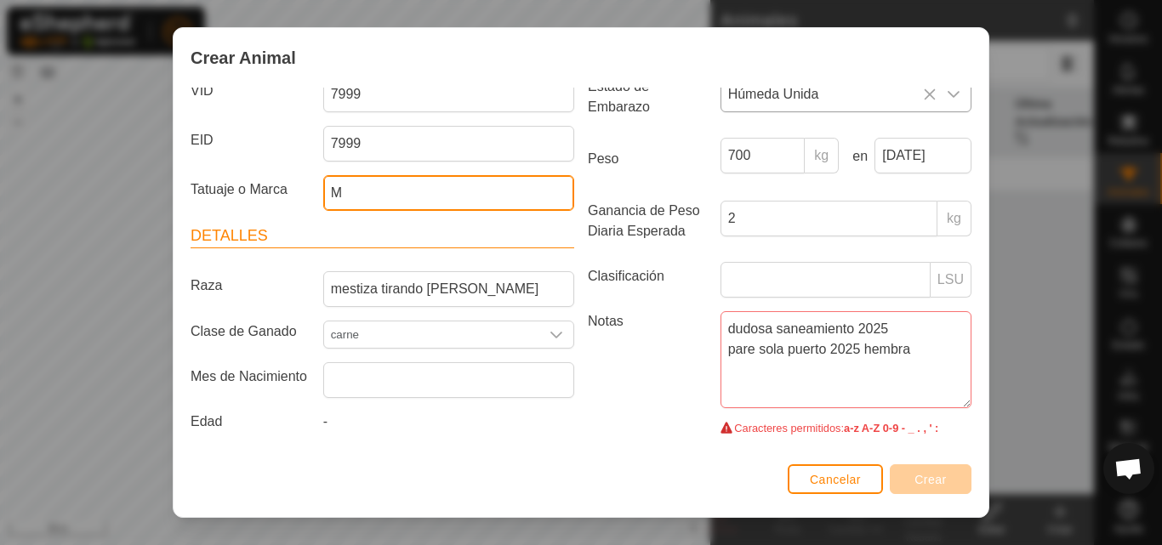
type input "M"
click at [906, 426] on strong "a-z A-Z 0-9 - _ . , ' :" at bounding box center [891, 428] width 94 height 13
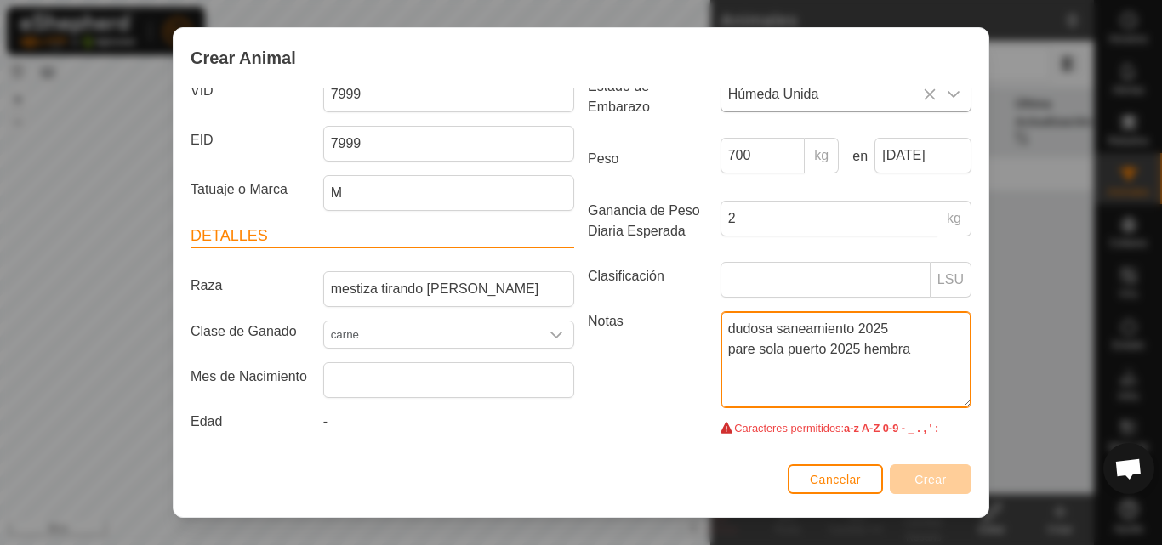
click at [904, 359] on textarea "dudosa saneamiento 2025 pare sola puerto 2025 hembra" at bounding box center [846, 359] width 251 height 97
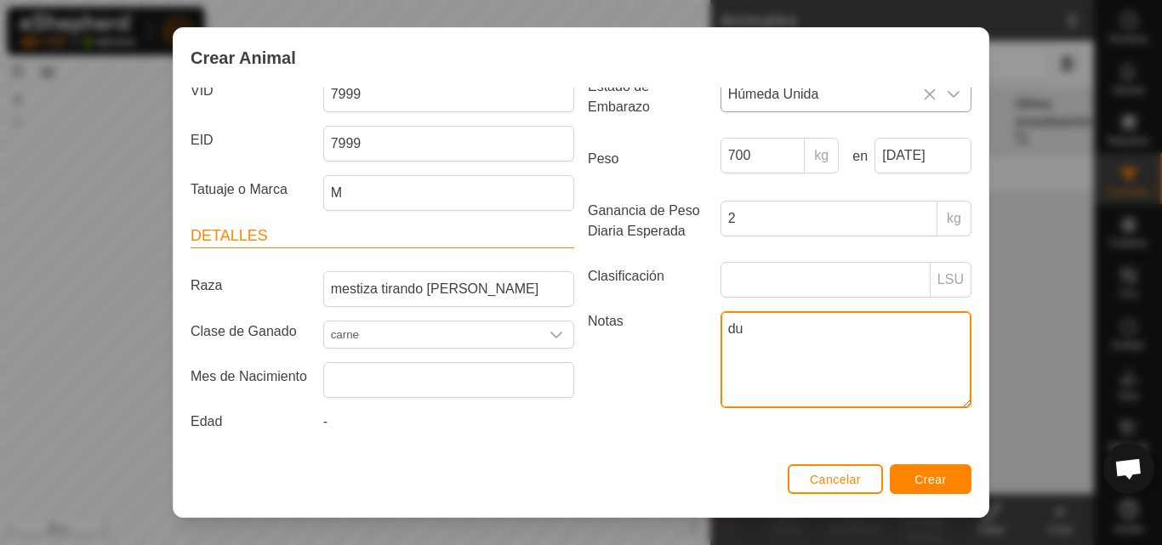
type textarea "d"
click at [828, 381] on textarea "dudosa2025" at bounding box center [846, 359] width 251 height 97
click at [825, 334] on textarea "dudosa2025" at bounding box center [846, 359] width 251 height 97
type textarea "d"
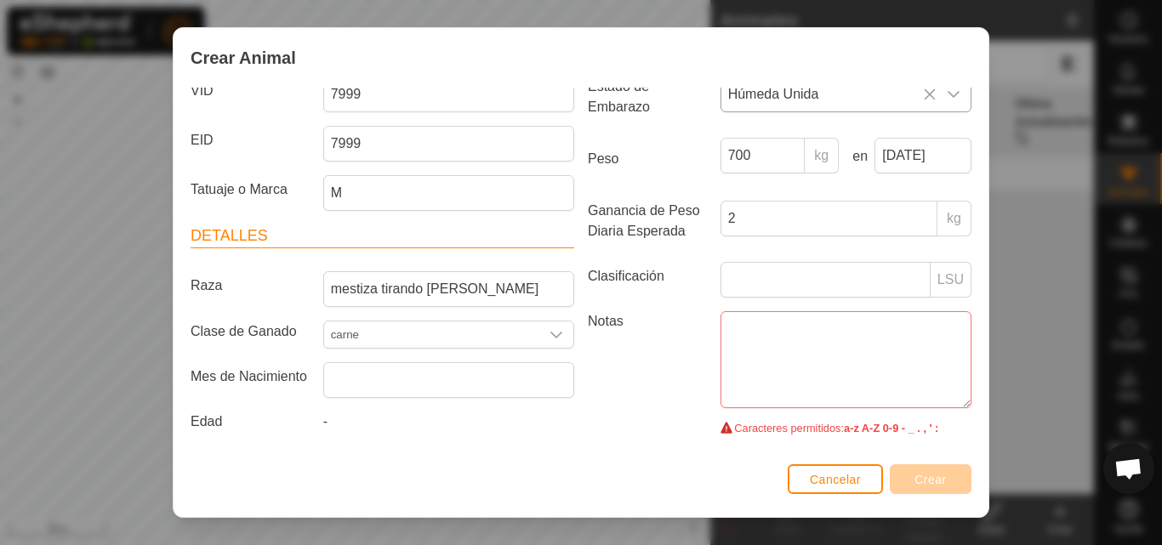
click at [703, 395] on label "Notas" at bounding box center [647, 370] width 133 height 118
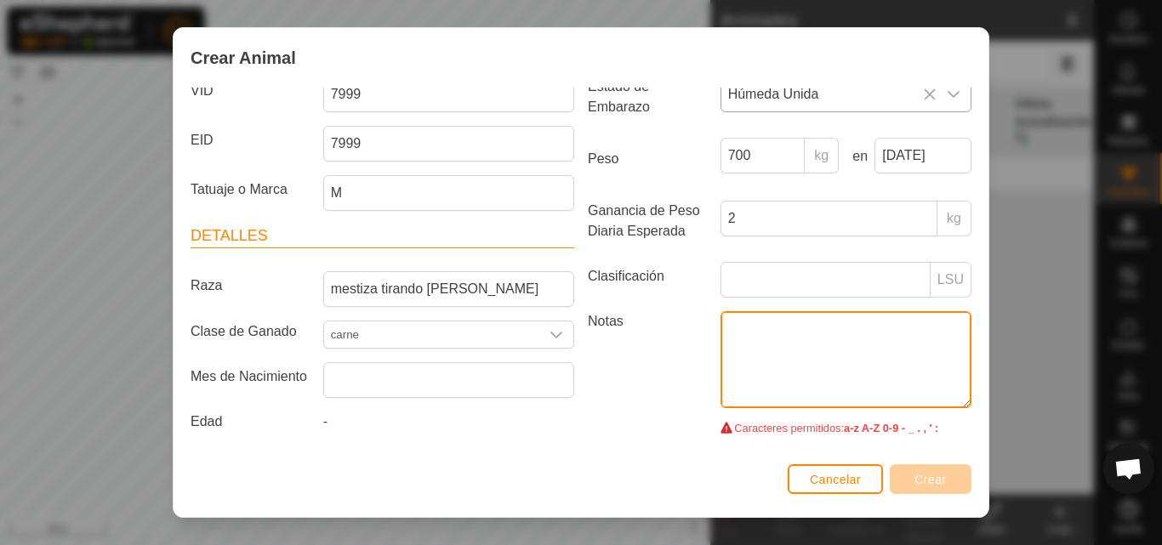
click at [721, 395] on textarea "Notas" at bounding box center [846, 359] width 251 height 97
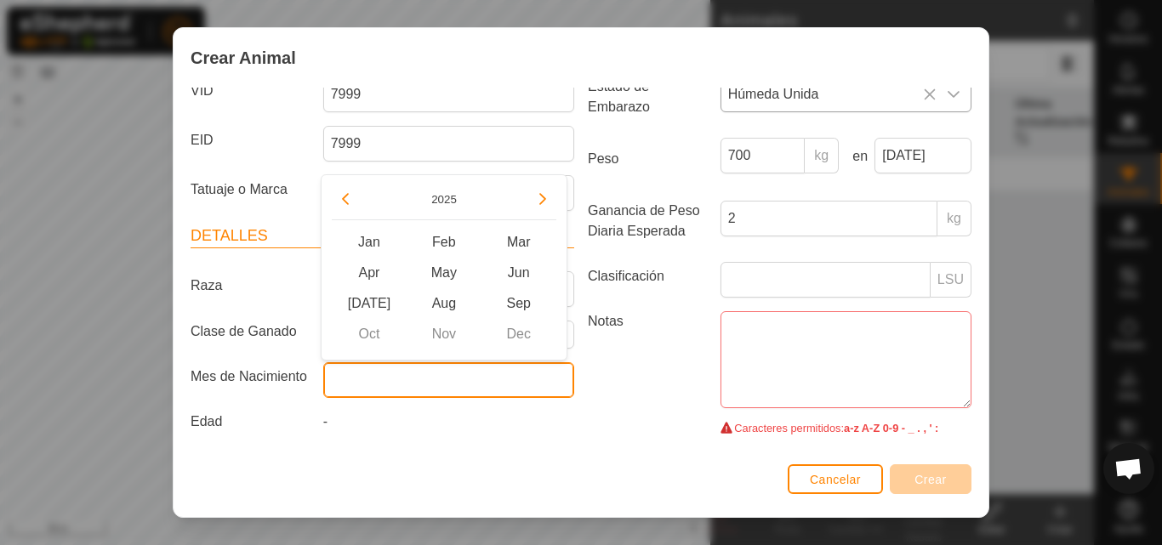
click at [416, 375] on input "text" at bounding box center [448, 381] width 251 height 36
click at [346, 391] on input "text" at bounding box center [448, 381] width 251 height 36
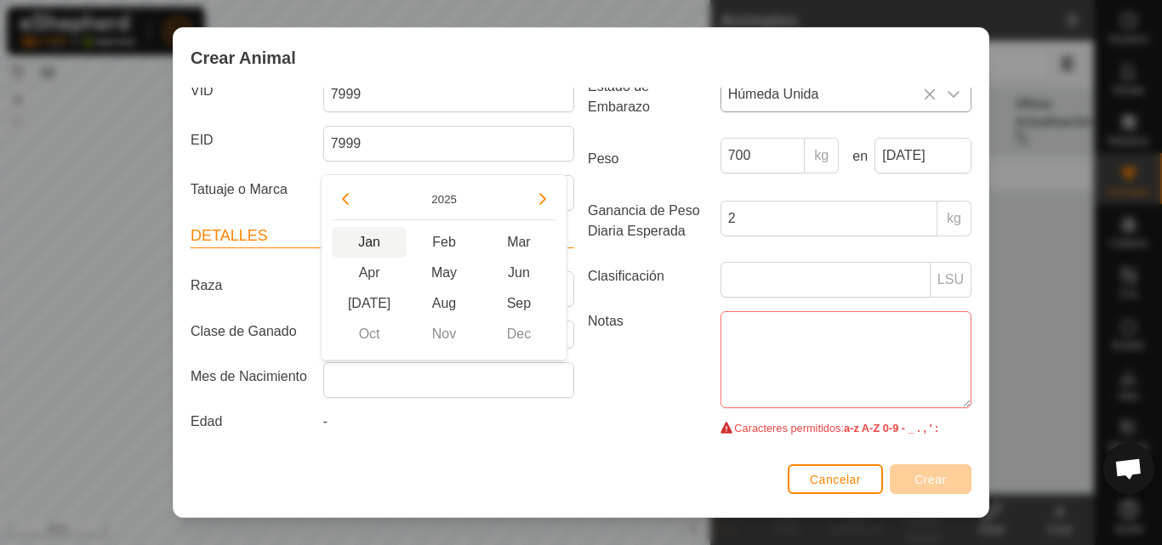
click at [373, 243] on span "Jan" at bounding box center [369, 242] width 75 height 31
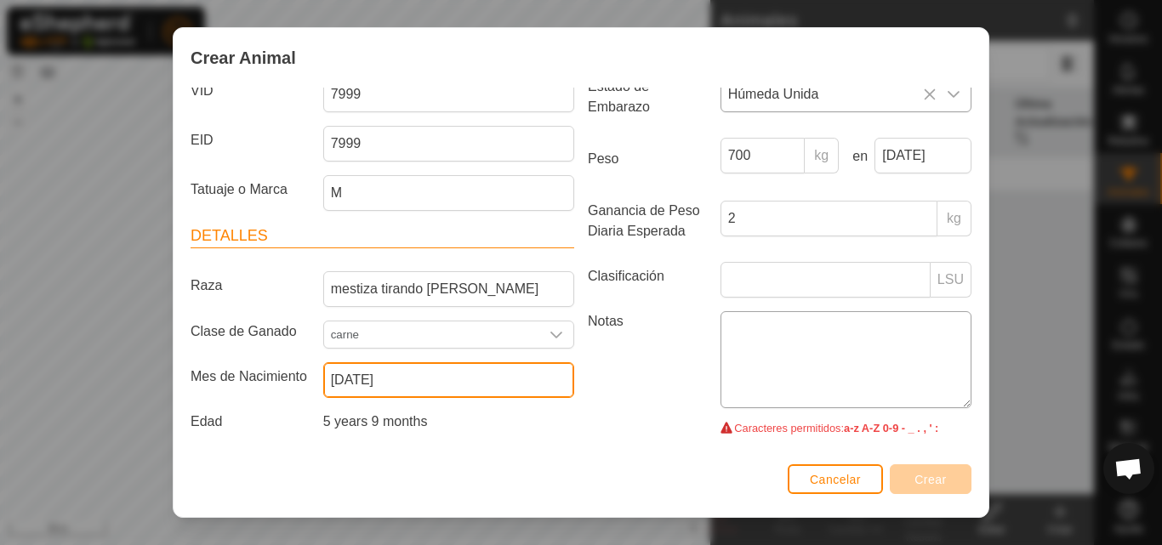
type input "January 2020"
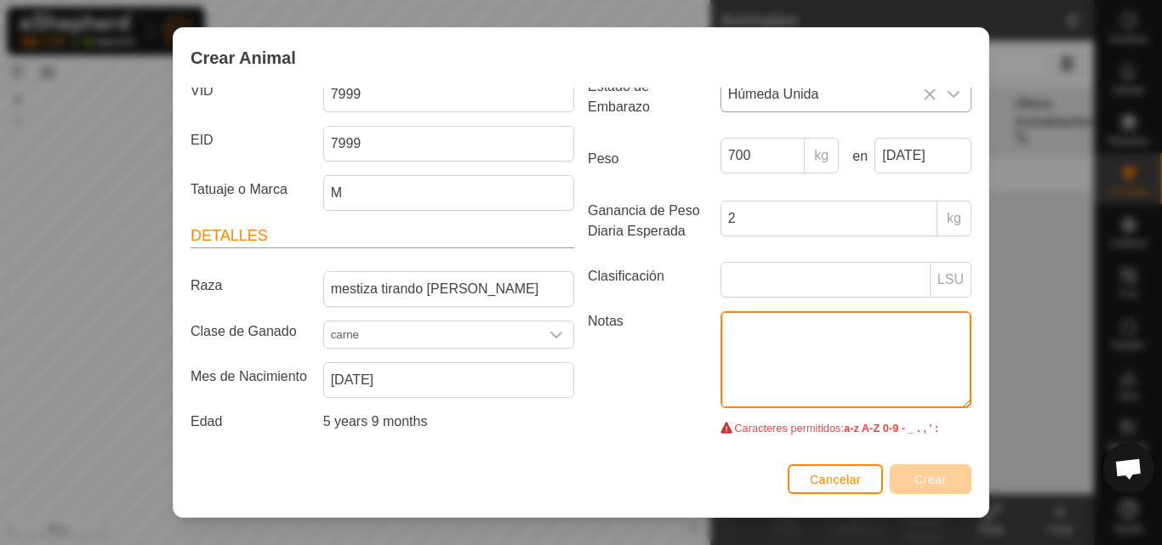
click at [801, 331] on textarea "Notas" at bounding box center [846, 359] width 251 height 97
type textarea "v"
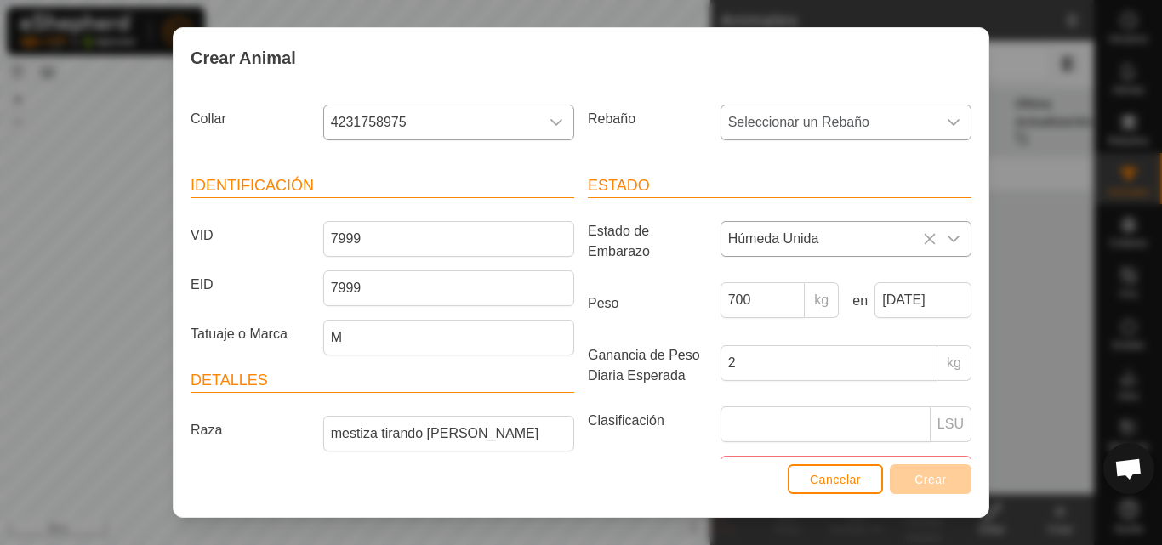
click at [948, 120] on icon "dropdown trigger" at bounding box center [954, 122] width 12 height 7
type input "m"
click at [931, 428] on p-inputgroup-addon "LSU" at bounding box center [951, 425] width 41 height 36
click at [793, 427] on input "Clasificación" at bounding box center [826, 425] width 210 height 36
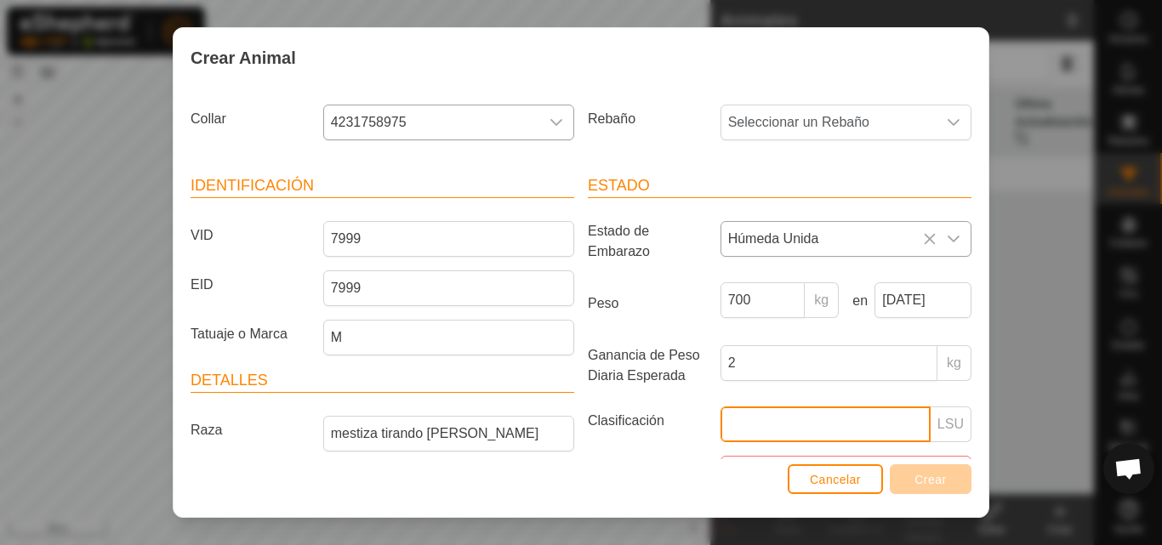
scroll to position [145, 0]
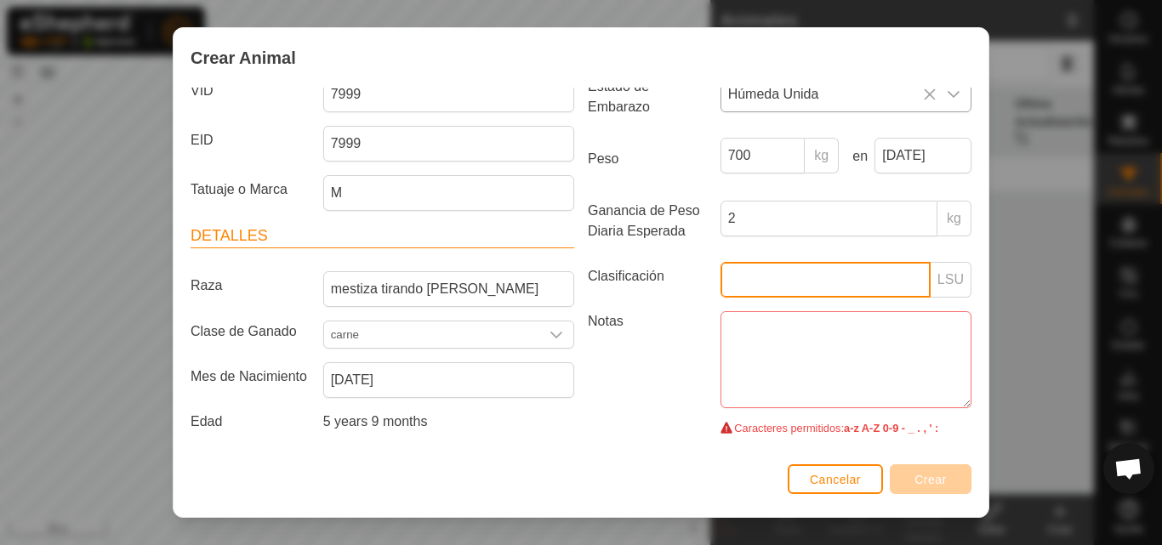
click at [865, 284] on input "Clasificación" at bounding box center [826, 280] width 210 height 36
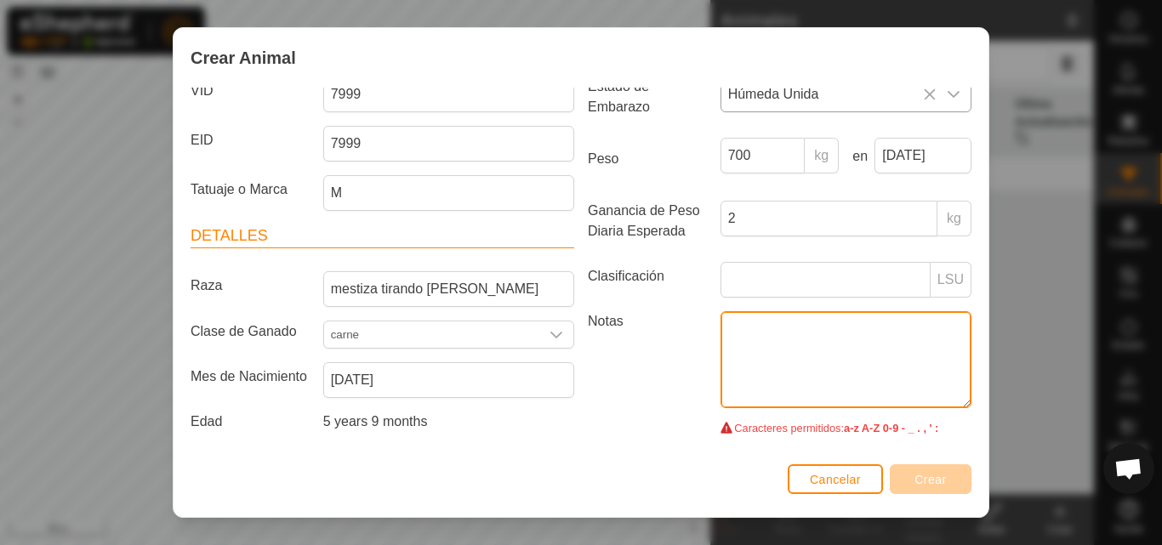
click at [891, 387] on textarea "Notas" at bounding box center [846, 359] width 251 height 97
click at [842, 339] on textarea "Notas" at bounding box center [846, 359] width 251 height 97
drag, startPoint x: 813, startPoint y: 323, endPoint x: 819, endPoint y: 308, distance: 16.4
click at [819, 308] on article "Estado Estado de Embarazo Húmeda Unida Peso 700 kg en 23 Sep, 2025 Ganancia de …" at bounding box center [780, 233] width 384 height 407
type textarea "P"
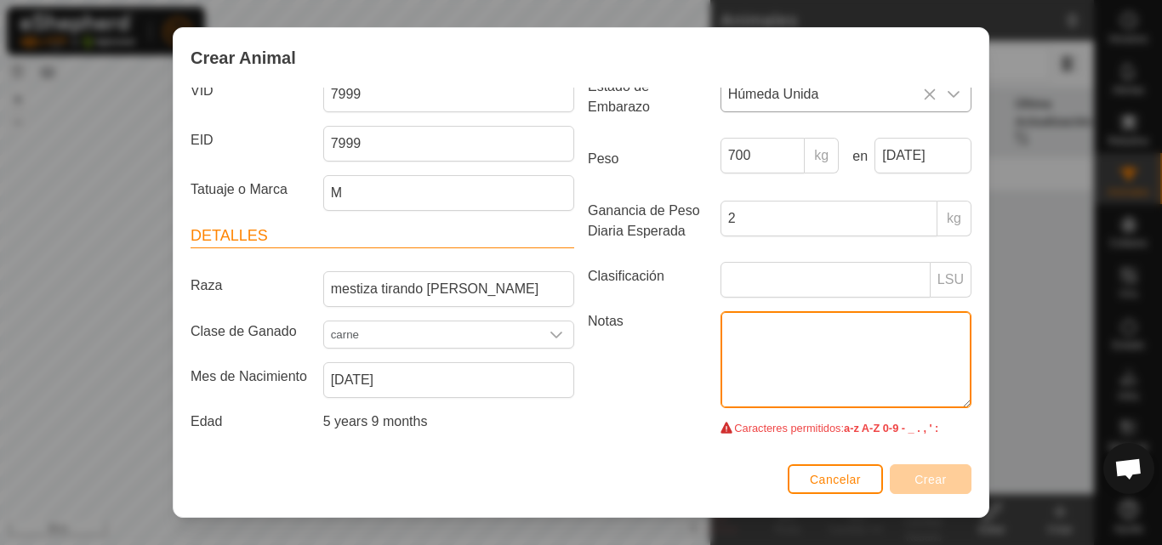
type textarea "D"
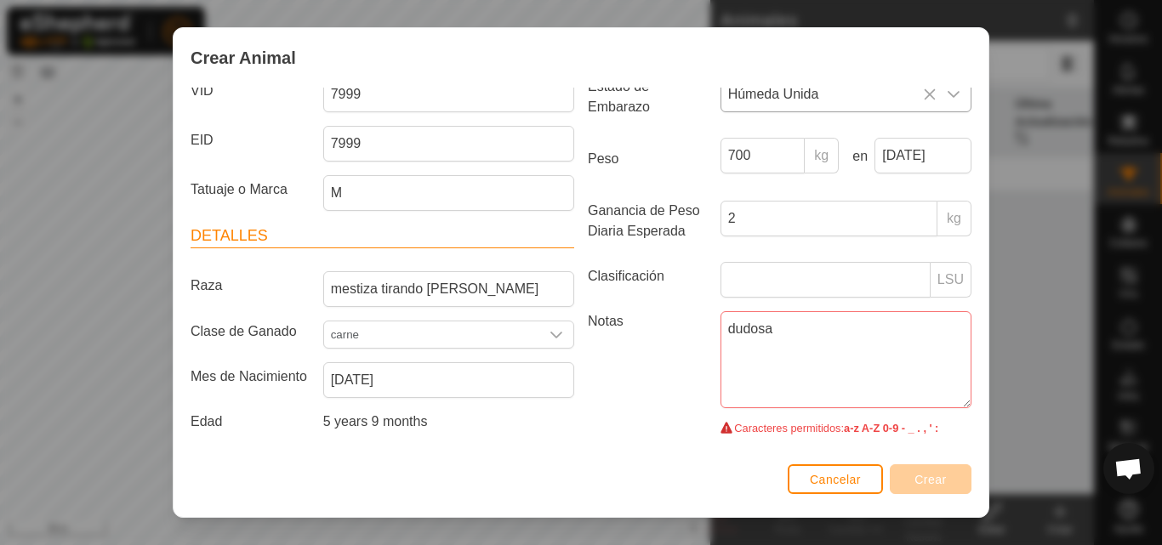
click at [671, 405] on label "Notas" at bounding box center [647, 370] width 133 height 118
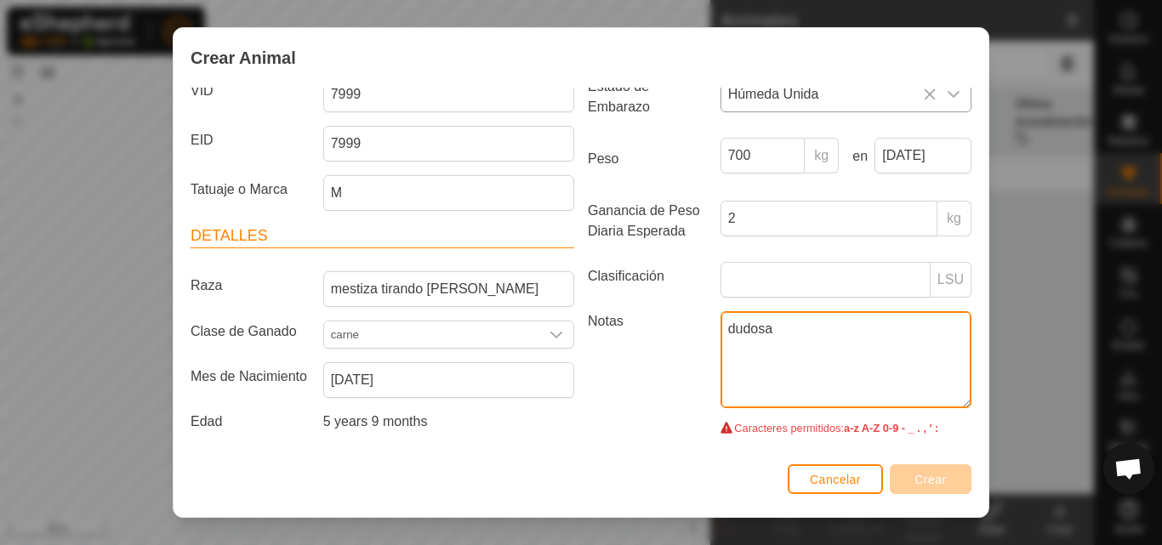
click at [721, 405] on textarea "dudosa" at bounding box center [846, 359] width 251 height 97
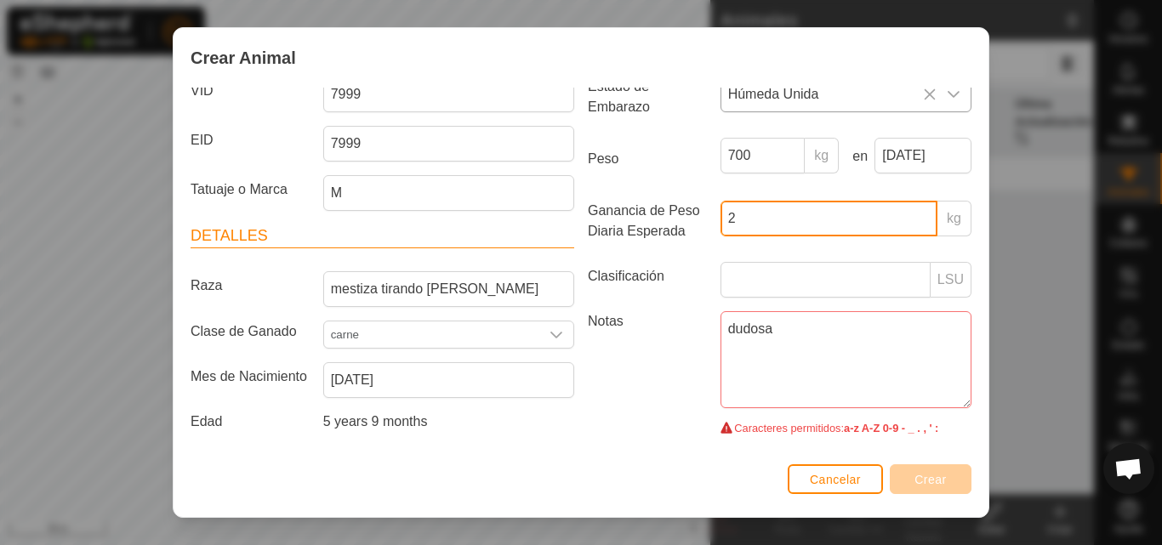
click at [768, 226] on input "2" at bounding box center [829, 219] width 217 height 36
click at [862, 431] on strong "a-z A-Z 0-9 - _ . , ' :" at bounding box center [891, 428] width 94 height 13
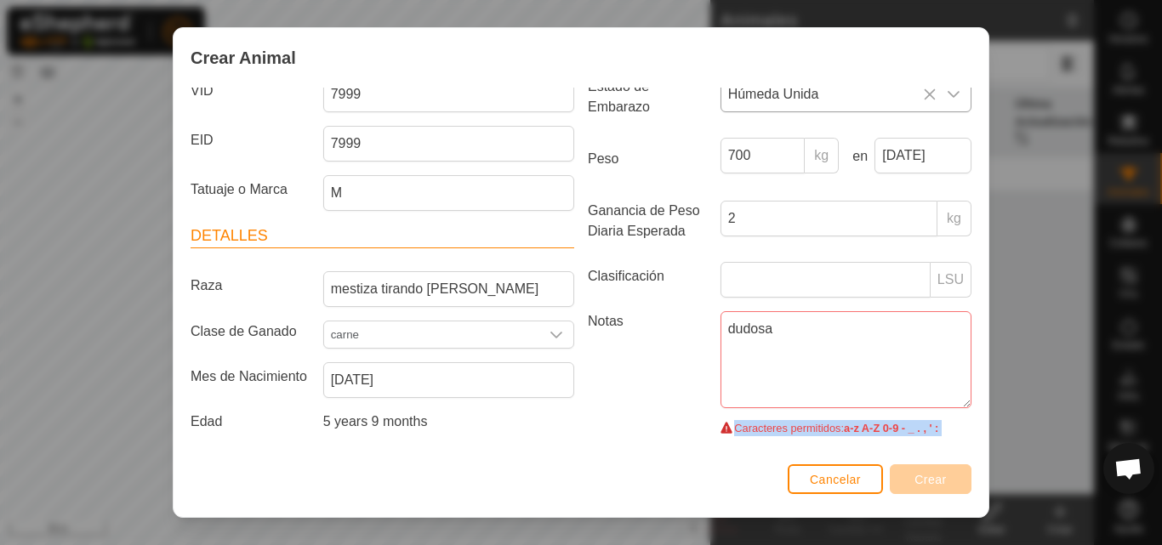
click at [862, 431] on strong "a-z A-Z 0-9 - _ . , ' :" at bounding box center [891, 428] width 94 height 13
drag, startPoint x: 862, startPoint y: 431, endPoint x: 682, endPoint y: 468, distance: 183.4
click at [682, 468] on div "Cancelar Crear" at bounding box center [581, 489] width 815 height 58
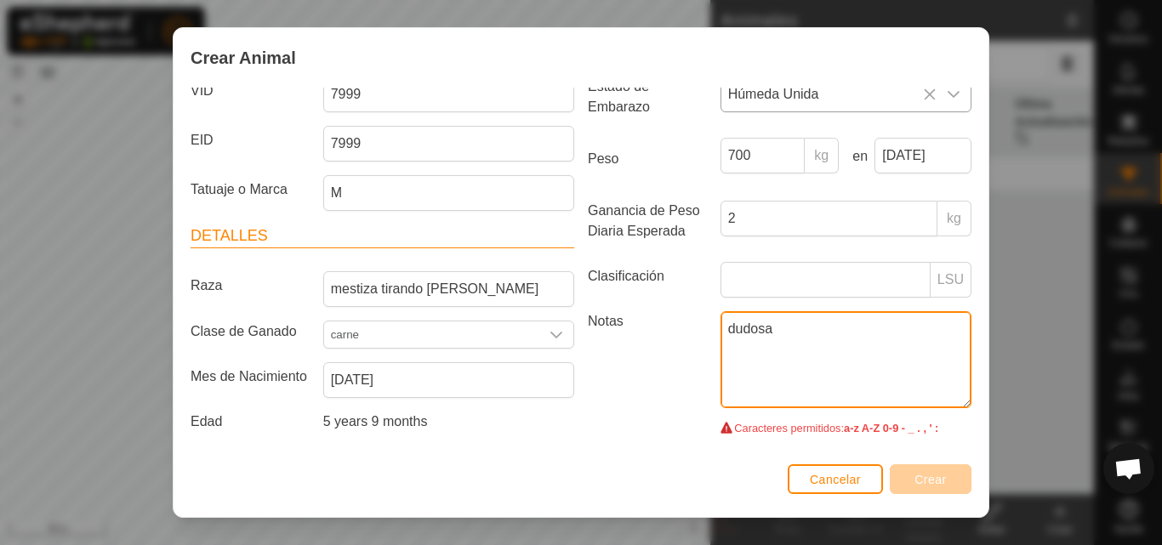
click at [842, 357] on textarea "dudosa" at bounding box center [846, 359] width 251 height 97
click at [956, 404] on textarea "dudosa" at bounding box center [846, 359] width 251 height 97
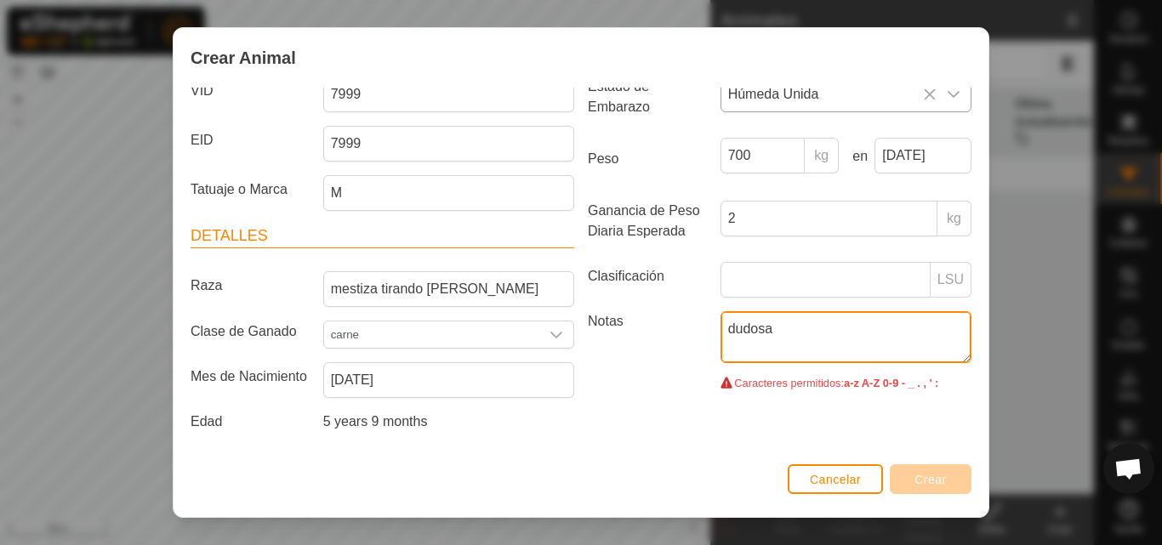
drag, startPoint x: 956, startPoint y: 404, endPoint x: 894, endPoint y: 359, distance: 76.8
click at [894, 359] on textarea "dudosa" at bounding box center [846, 337] width 251 height 52
click at [873, 357] on textarea "dudosa" at bounding box center [846, 337] width 251 height 52
click at [779, 334] on textarea "dudosa2025,parepuerto25" at bounding box center [846, 337] width 251 height 52
click at [779, 334] on textarea "dudosa25,parepuerto25" at bounding box center [846, 337] width 251 height 52
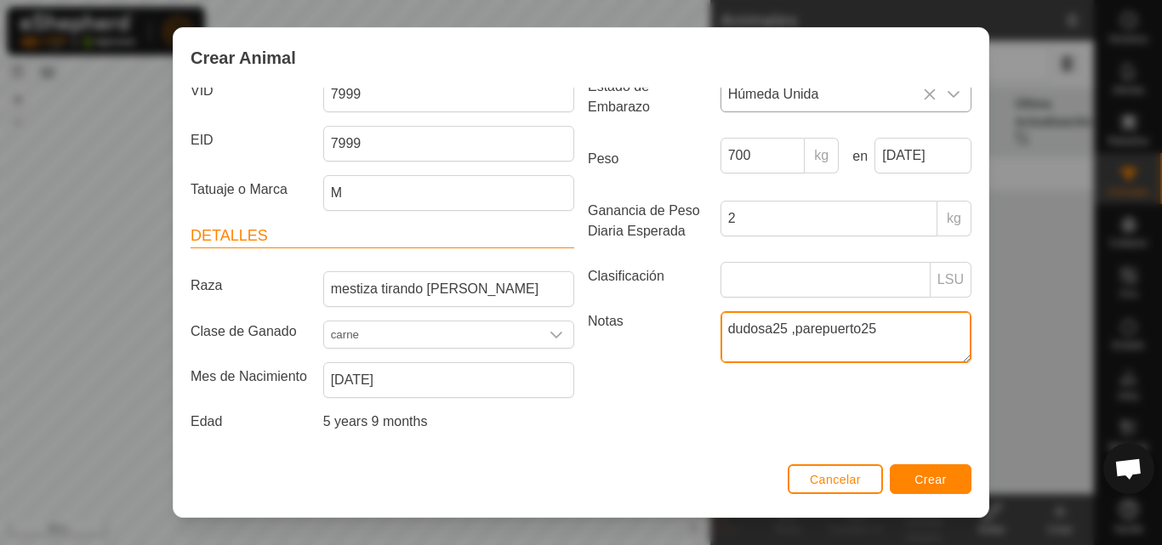
type textarea "dudosa25 ,parepuerto25"
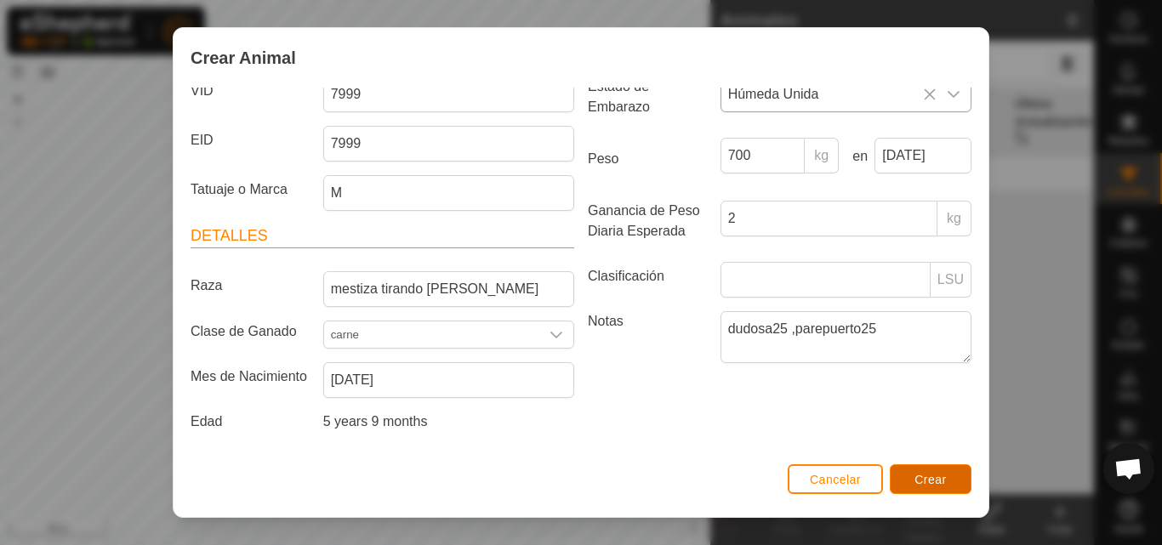
click at [938, 487] on button "Crear" at bounding box center [931, 480] width 82 height 30
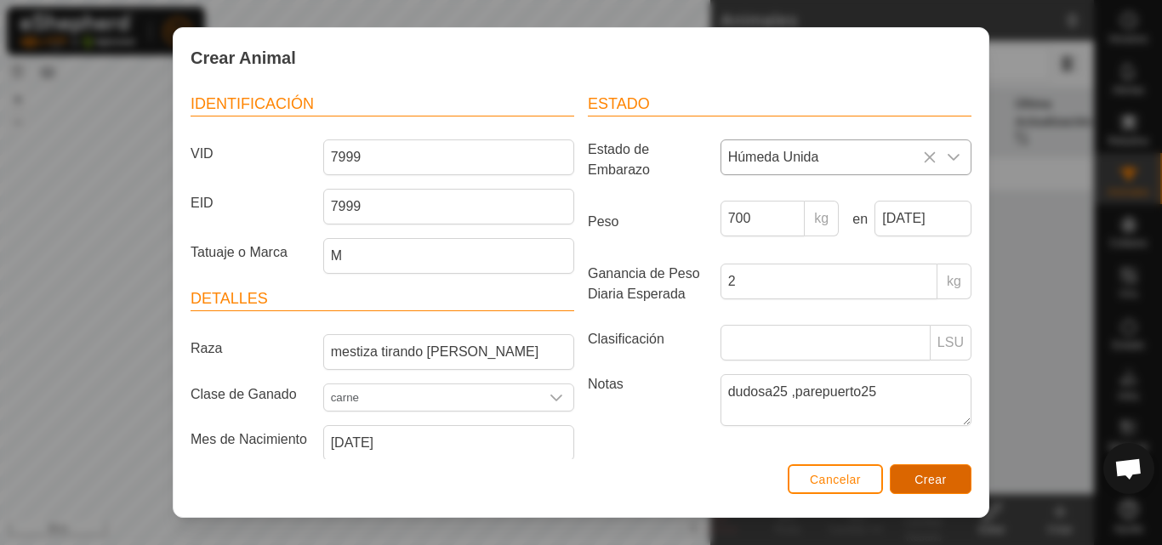
scroll to position [208, 0]
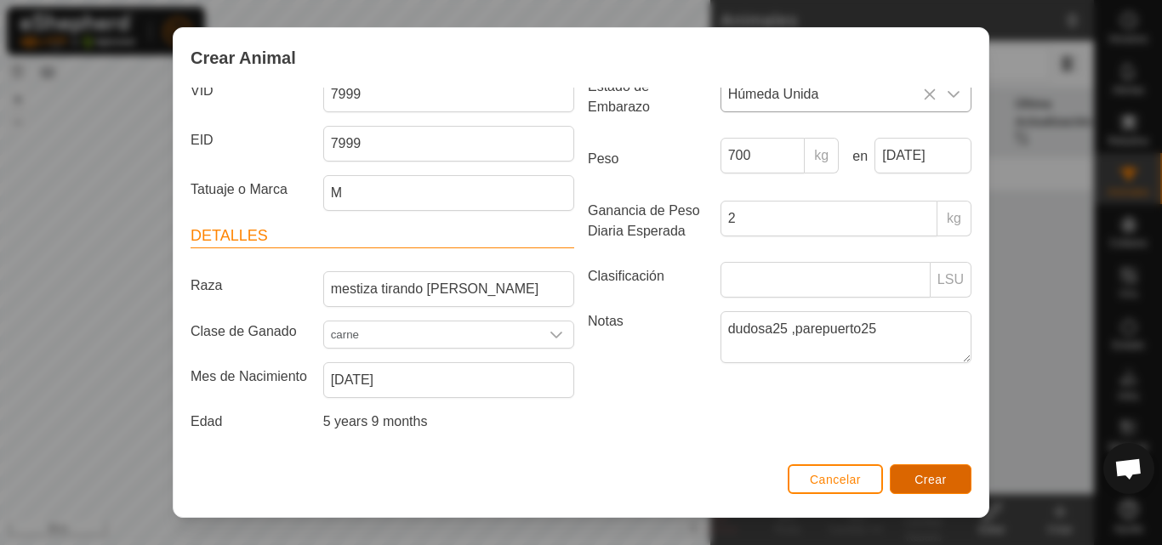
click at [938, 487] on button "Crear" at bounding box center [931, 480] width 82 height 30
click at [1138, 471] on span "Chat abierto" at bounding box center [1129, 471] width 28 height 24
click at [955, 477] on button "Crear" at bounding box center [931, 480] width 82 height 30
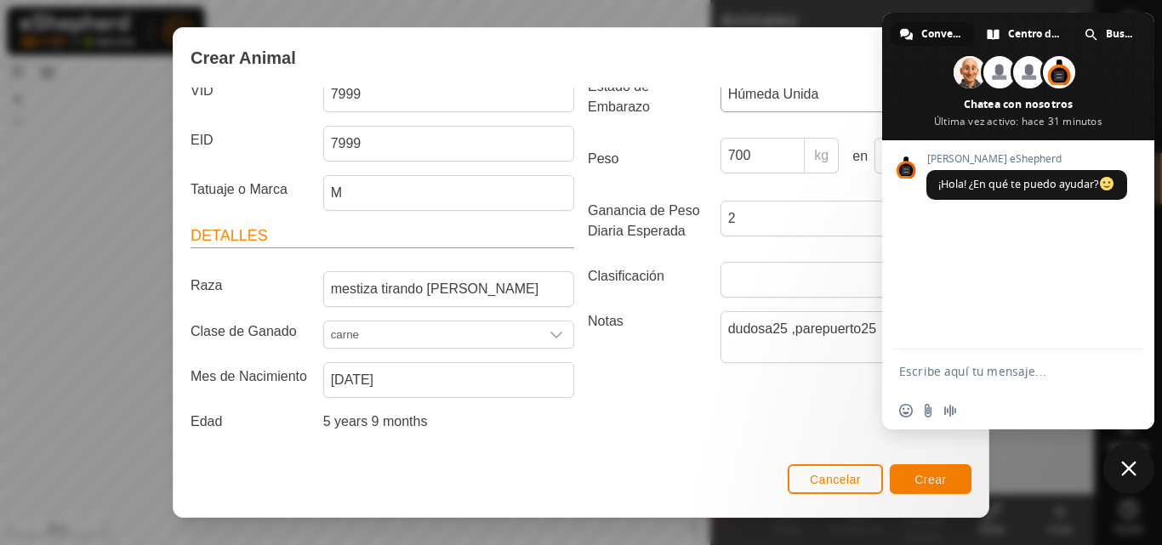
click at [1142, 469] on span "Cerrar el chat" at bounding box center [1129, 468] width 51 height 51
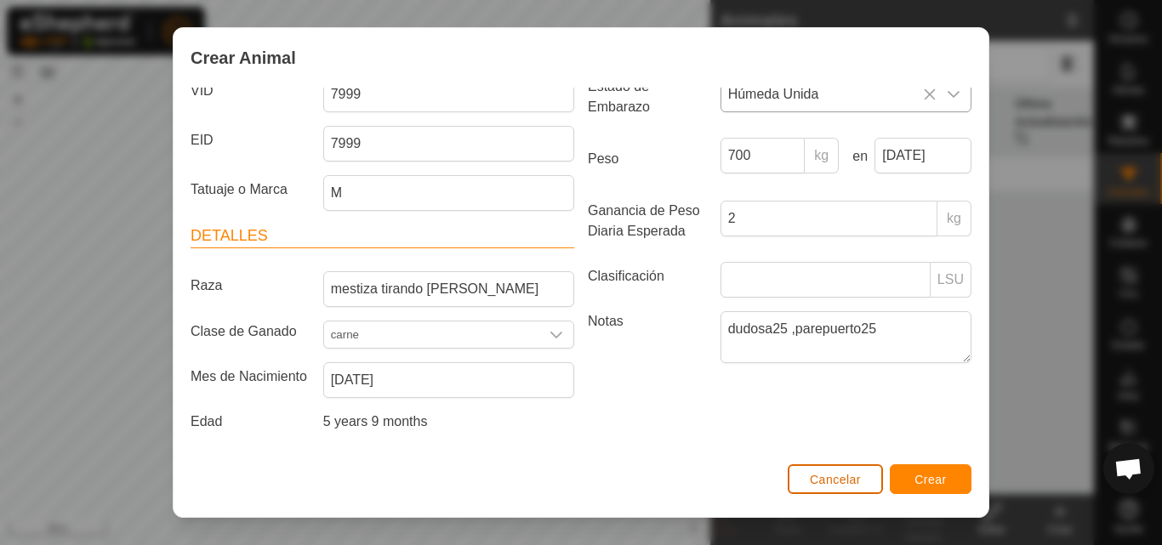
click at [867, 485] on button "Cancelar" at bounding box center [835, 480] width 95 height 30
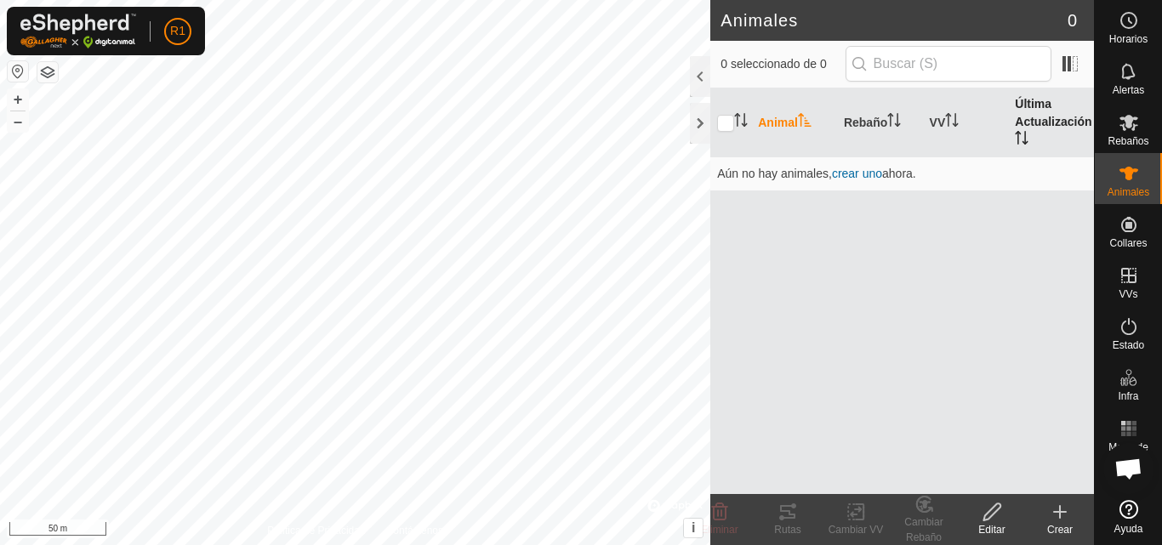
click at [1030, 123] on th "Última Actualización" at bounding box center [1051, 123] width 86 height 69
click at [869, 117] on th "Rebaño" at bounding box center [880, 123] width 86 height 69
click at [933, 117] on th "VV" at bounding box center [966, 123] width 86 height 69
click at [772, 121] on th "Animal" at bounding box center [794, 123] width 86 height 69
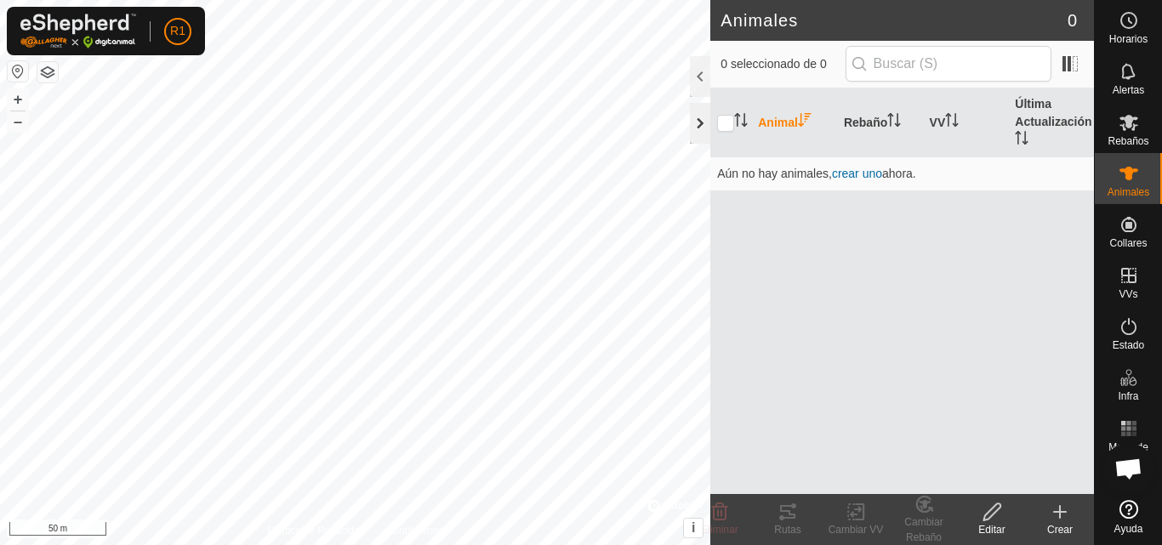
click at [705, 113] on div at bounding box center [700, 123] width 20 height 41
